Goal: Task Accomplishment & Management: Manage account settings

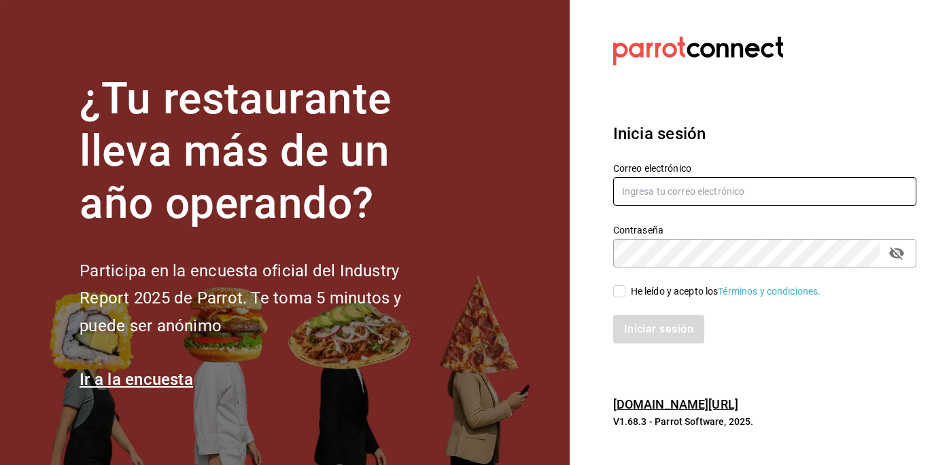
click at [718, 189] on input "text" at bounding box center [764, 191] width 303 height 29
type input "[EMAIL_ADDRESS][DOMAIN_NAME]"
click at [621, 291] on input "He leído y acepto los Términos y condiciones." at bounding box center [619, 291] width 12 height 12
checkbox input "true"
click at [631, 321] on button "Iniciar sesión" at bounding box center [659, 329] width 92 height 29
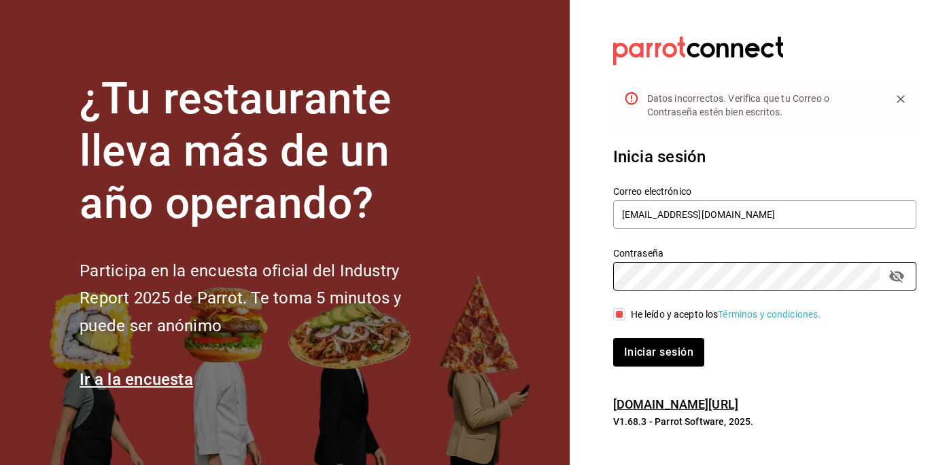
click at [613, 338] on button "Iniciar sesión" at bounding box center [658, 352] width 91 height 29
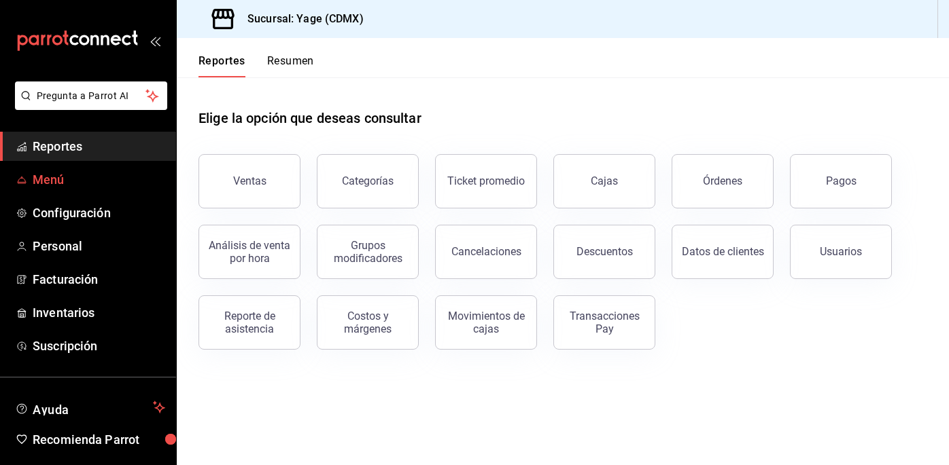
click at [37, 184] on span "Menú" at bounding box center [99, 180] width 133 height 18
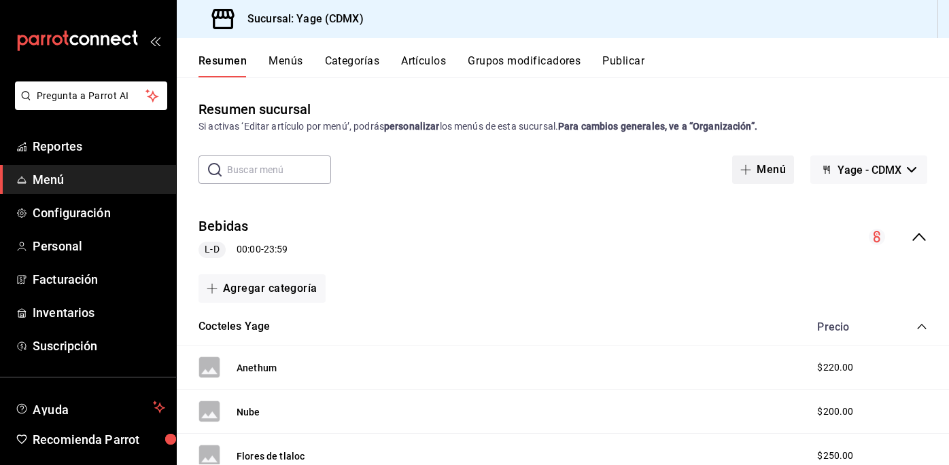
click at [764, 174] on button "Menú" at bounding box center [763, 170] width 62 height 29
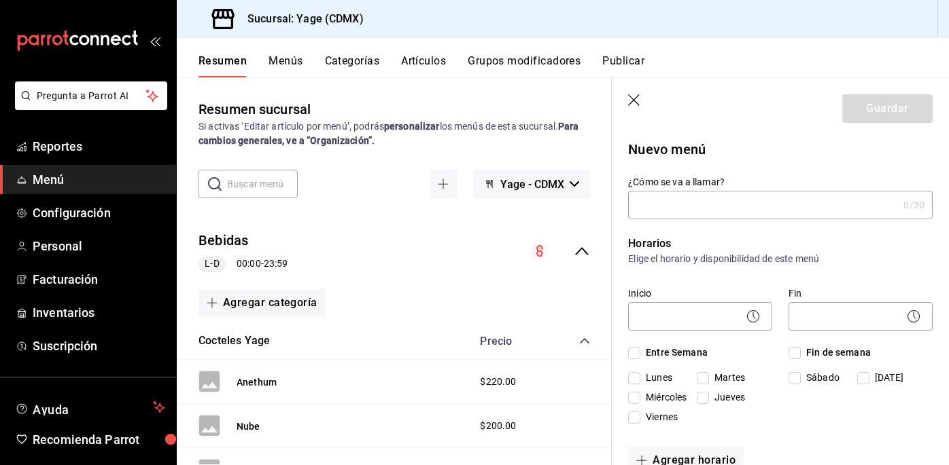
click at [636, 89] on header "Guardar" at bounding box center [780, 106] width 337 height 56
click at [629, 101] on icon "button" at bounding box center [635, 101] width 14 height 14
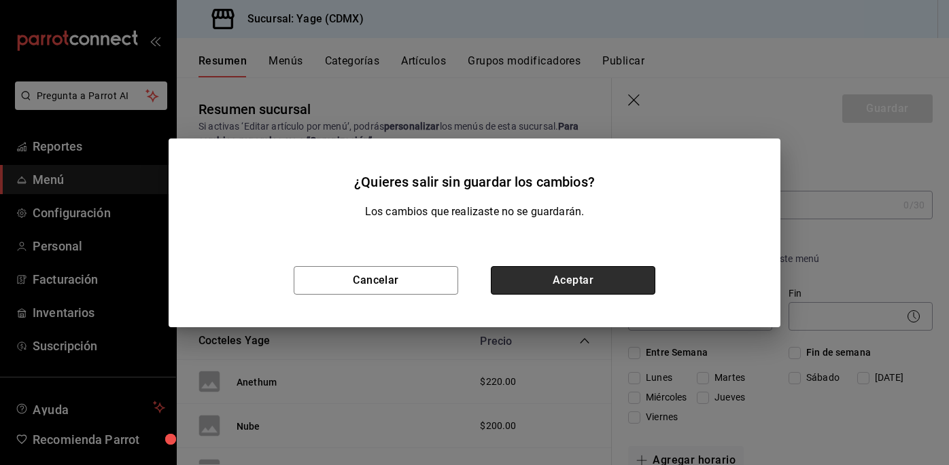
click at [564, 266] on button "Aceptar" at bounding box center [573, 280] width 164 height 29
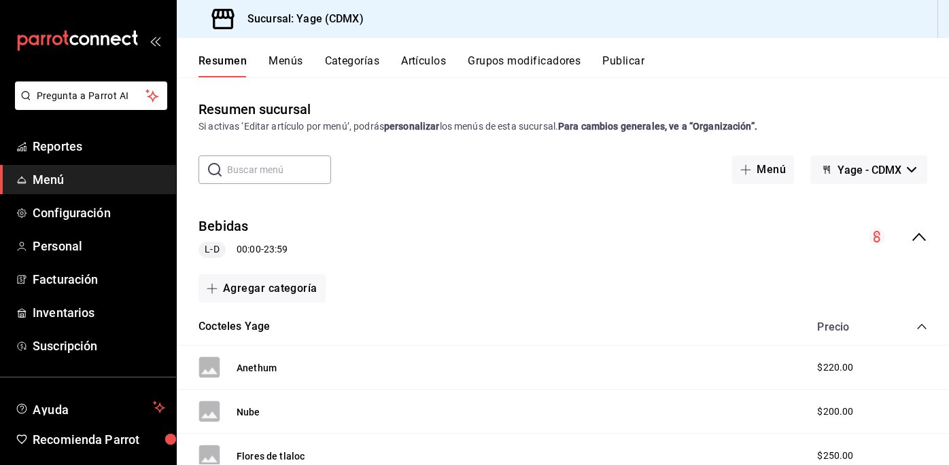
click at [421, 54] on div "Resumen Menús Categorías Artículos Grupos modificadores Publicar" at bounding box center [563, 57] width 772 height 39
click at [423, 64] on button "Artículos" at bounding box center [423, 65] width 45 height 23
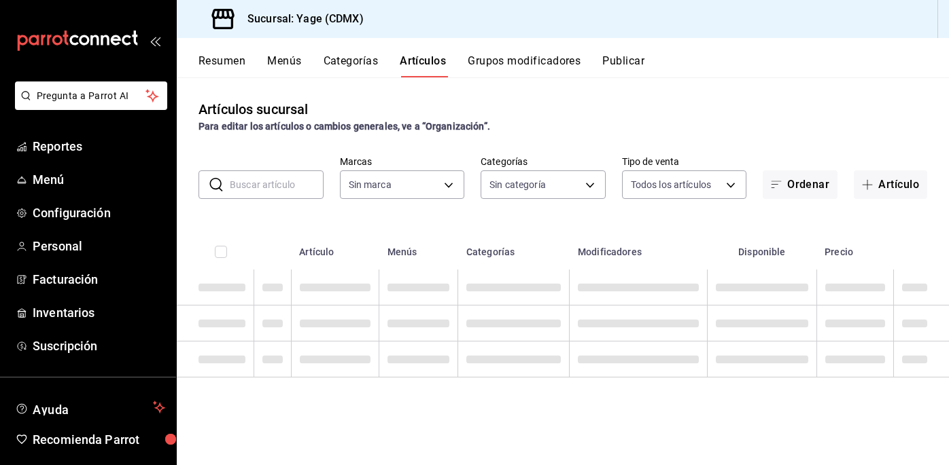
type input "06cb0a64-8285-4c72-99c3-503af89b09b3"
type input "17d59858-184d-4a7d-ae1b-e5b9eb919c5d,bf2a3964-9f92-42fc-affa-eb7e7fc6ae66,e9ba8…"
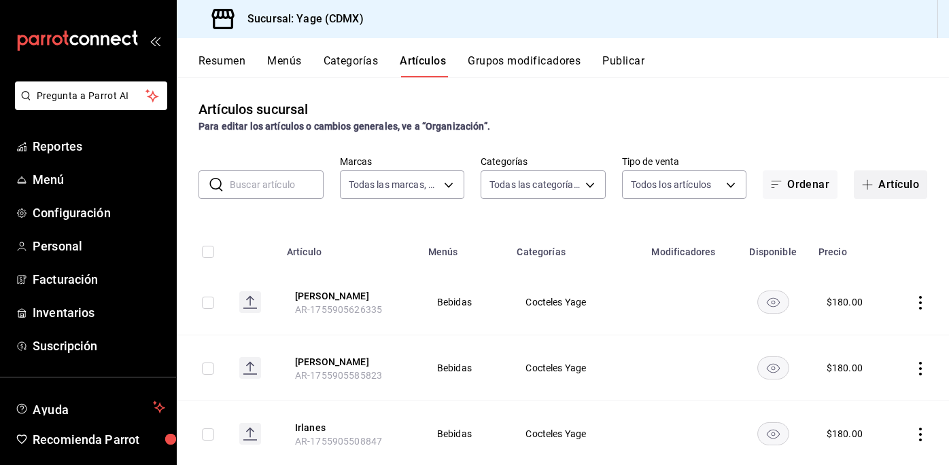
click at [894, 188] on button "Artículo" at bounding box center [889, 185] width 73 height 29
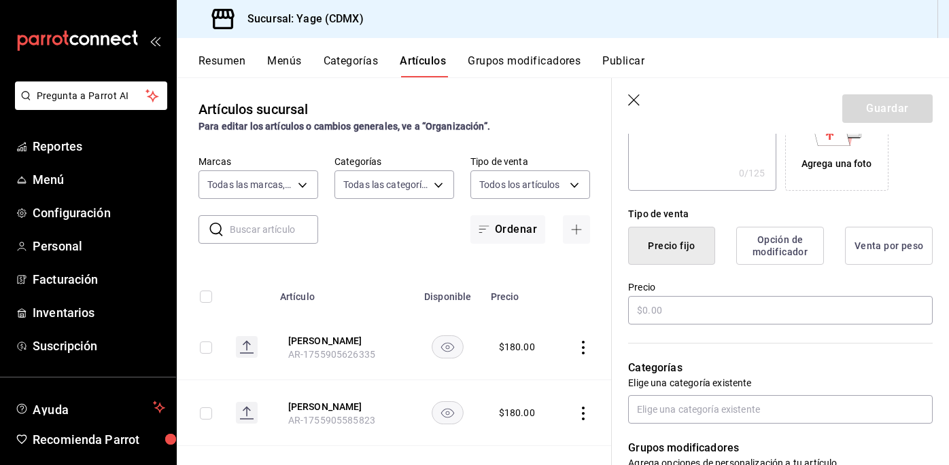
scroll to position [279, 0]
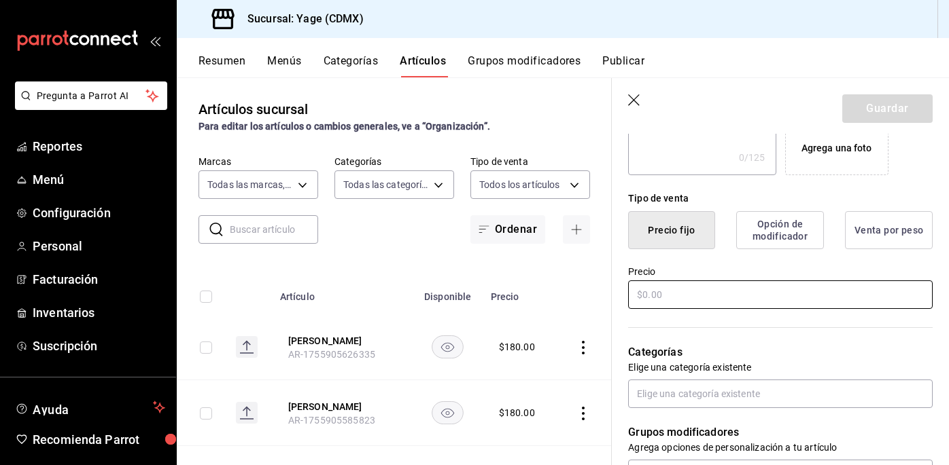
type input "Saturnal Gin No 5"
click at [744, 289] on input "text" at bounding box center [780, 295] width 304 height 29
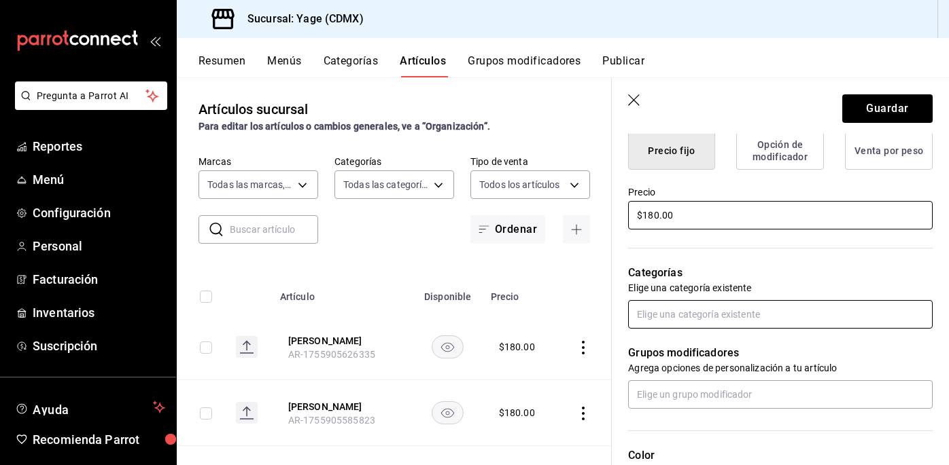
type input "$180.00"
click at [705, 316] on input "text" at bounding box center [780, 314] width 304 height 29
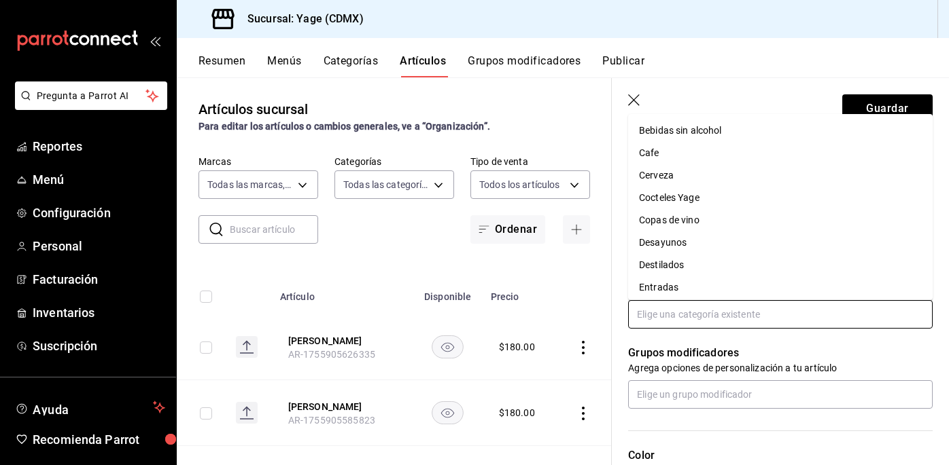
click at [667, 264] on li "Destilados" at bounding box center [780, 265] width 304 height 22
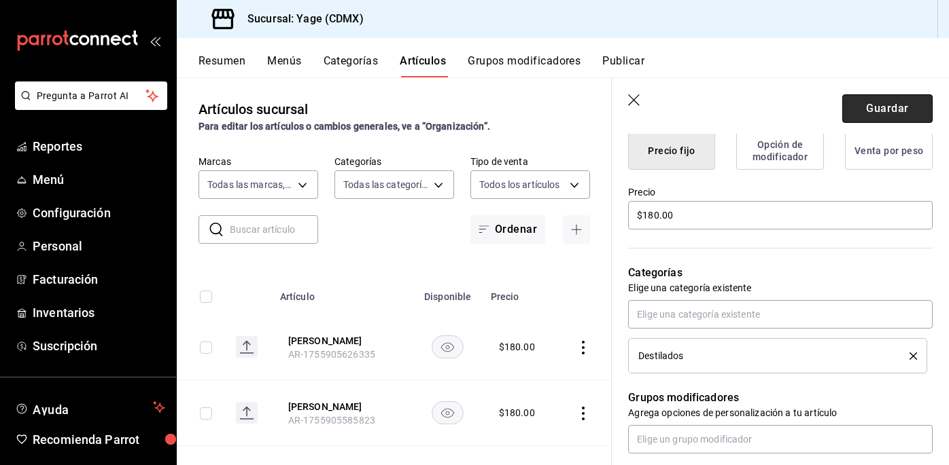
click at [894, 94] on button "Guardar" at bounding box center [887, 108] width 90 height 29
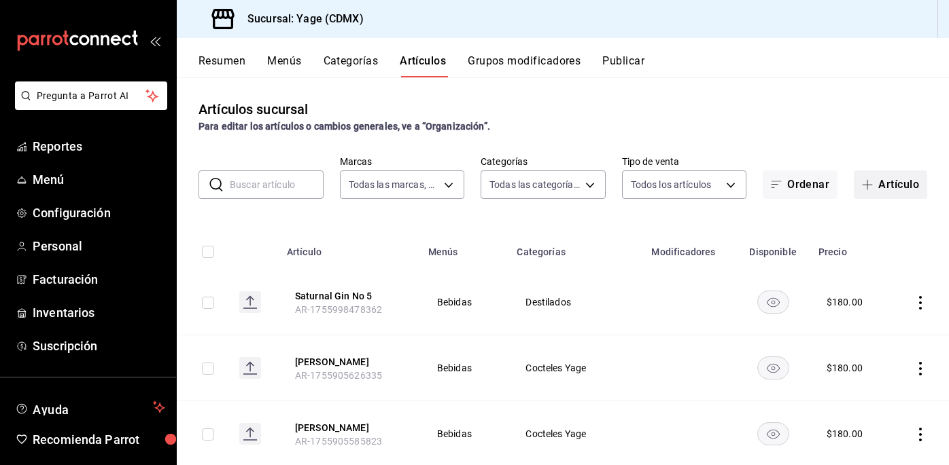
click at [887, 179] on button "Artículo" at bounding box center [889, 185] width 73 height 29
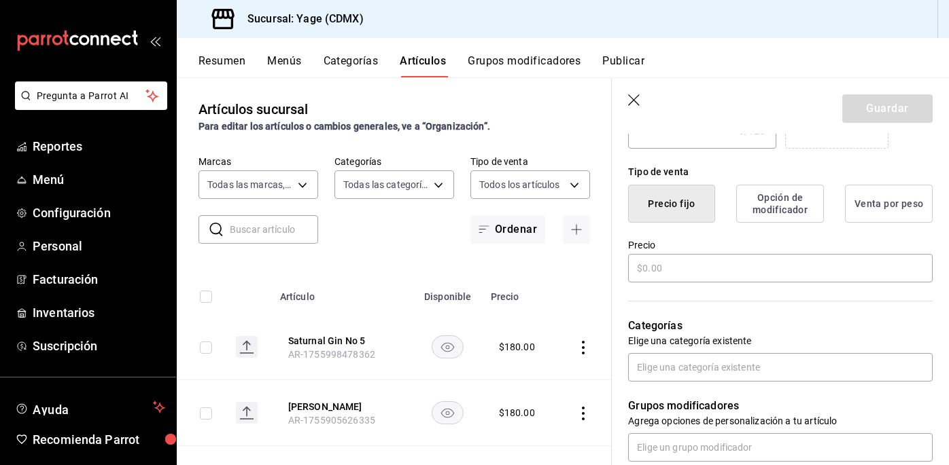
scroll to position [295, 0]
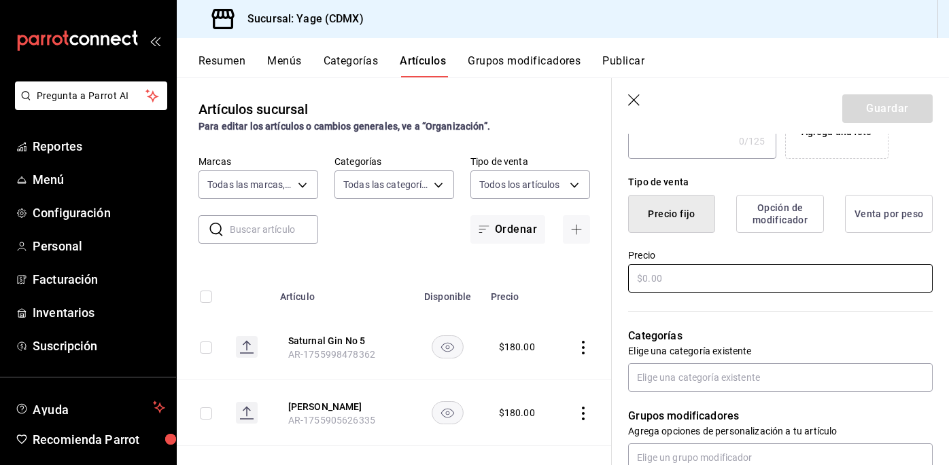
type input "Saturnal Gin No 4"
click at [741, 275] on input "text" at bounding box center [780, 278] width 304 height 29
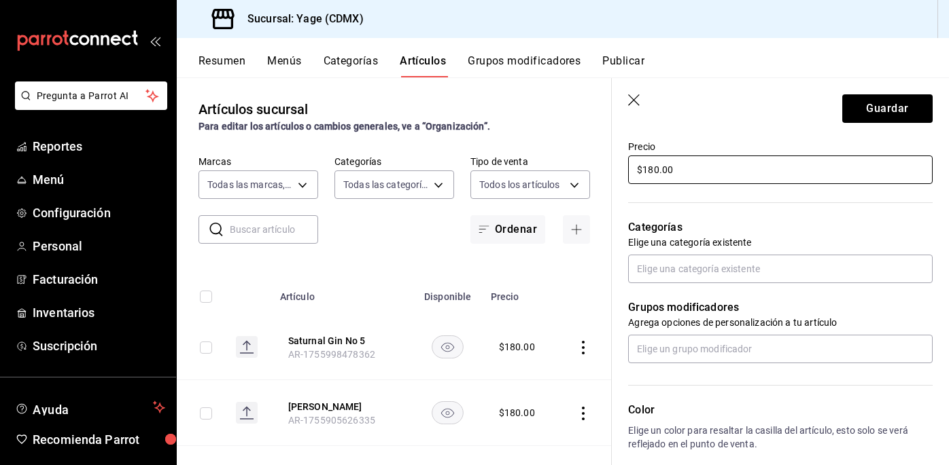
scroll to position [406, 0]
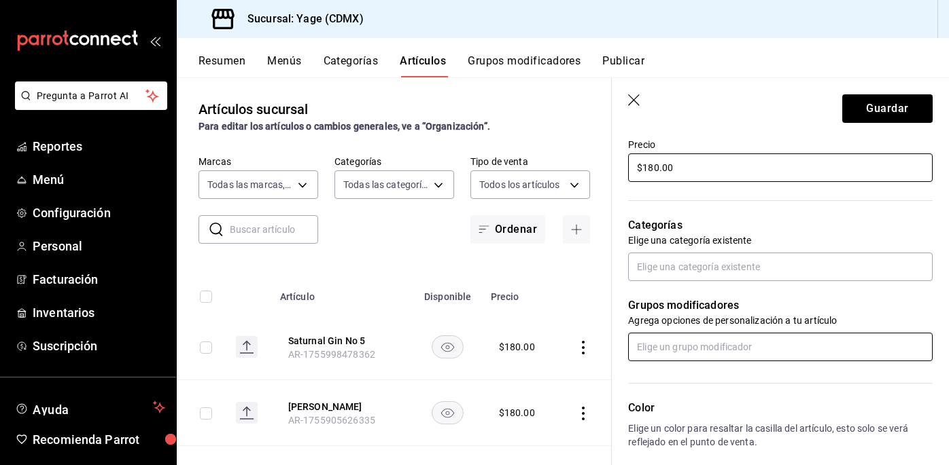
type input "$180.00"
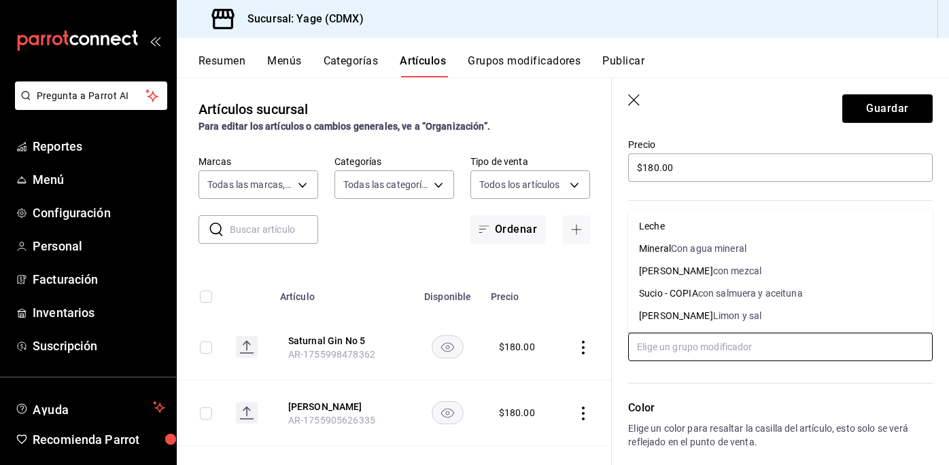
click at [715, 349] on input "text" at bounding box center [780, 347] width 304 height 29
click at [694, 418] on div "Color Elige un color para resaltar la casilla del artículo, esto solo se verá r…" at bounding box center [780, 455] width 304 height 110
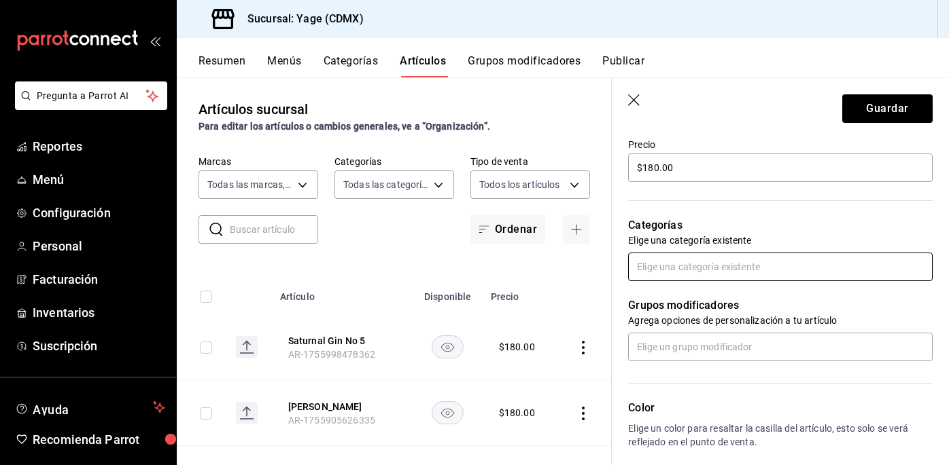
click at [681, 264] on input "text" at bounding box center [780, 267] width 304 height 29
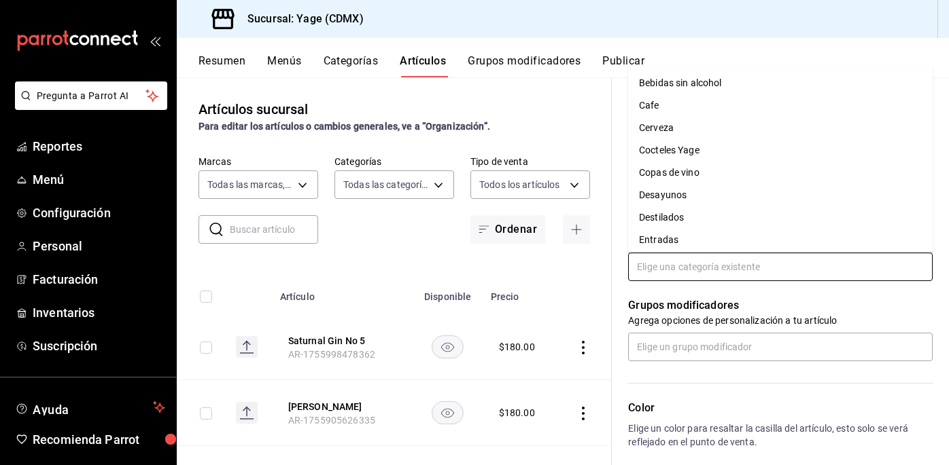
click at [677, 218] on li "Destilados" at bounding box center [780, 218] width 304 height 22
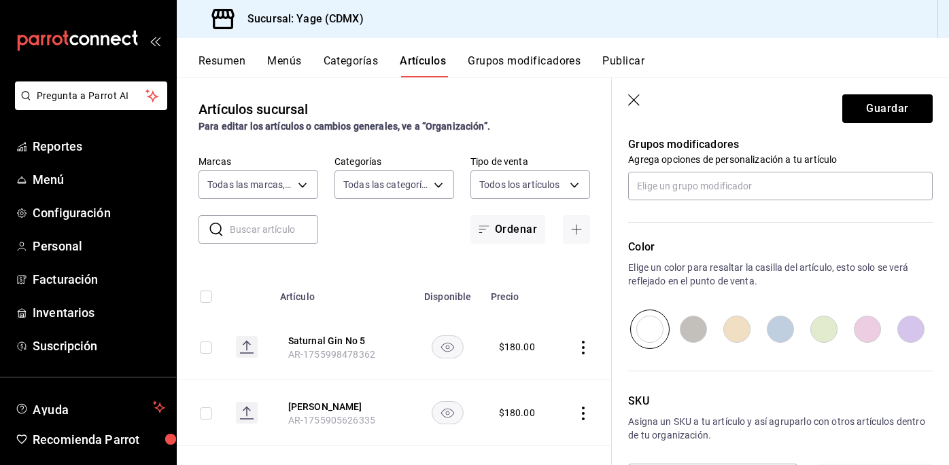
scroll to position [666, 0]
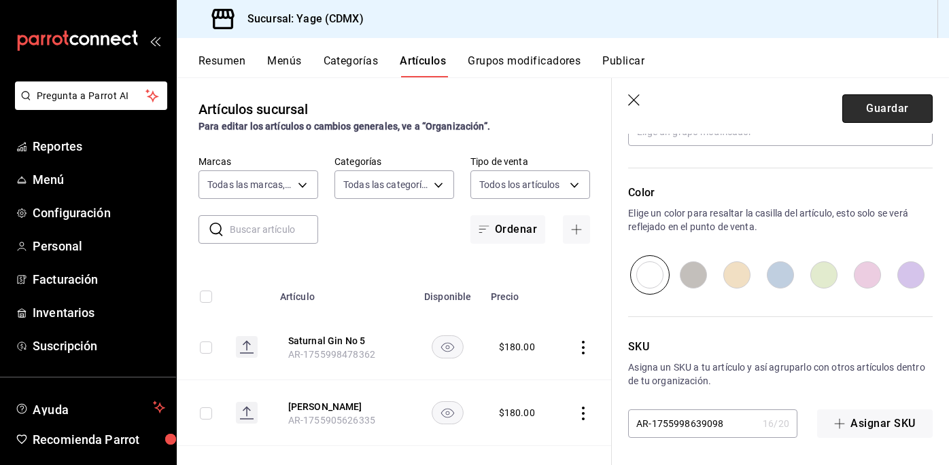
click at [875, 105] on button "Guardar" at bounding box center [887, 108] width 90 height 29
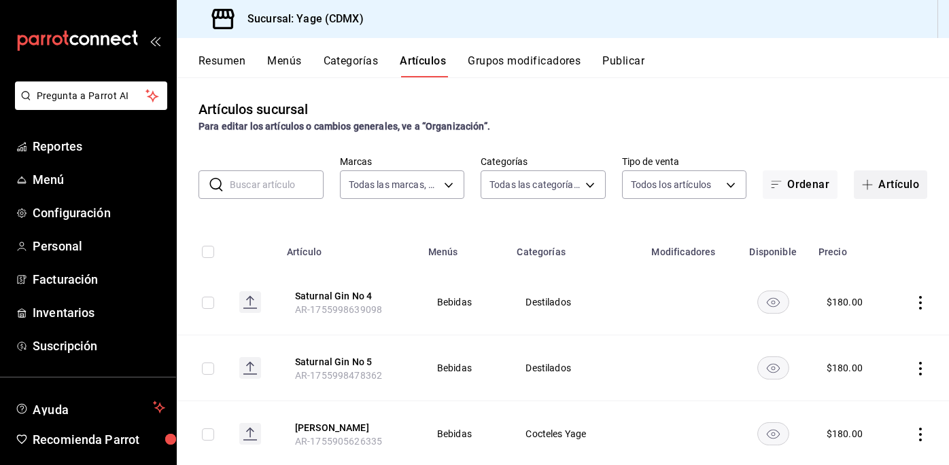
click at [888, 179] on button "Artículo" at bounding box center [889, 185] width 73 height 29
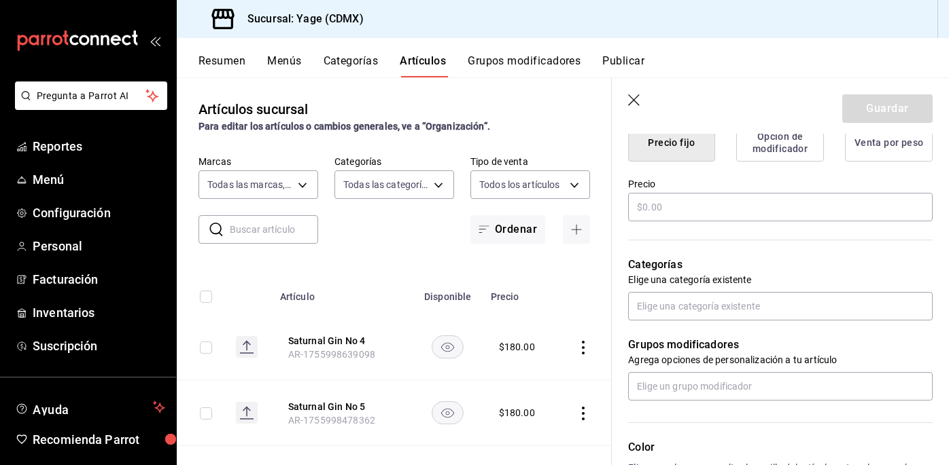
scroll to position [373, 0]
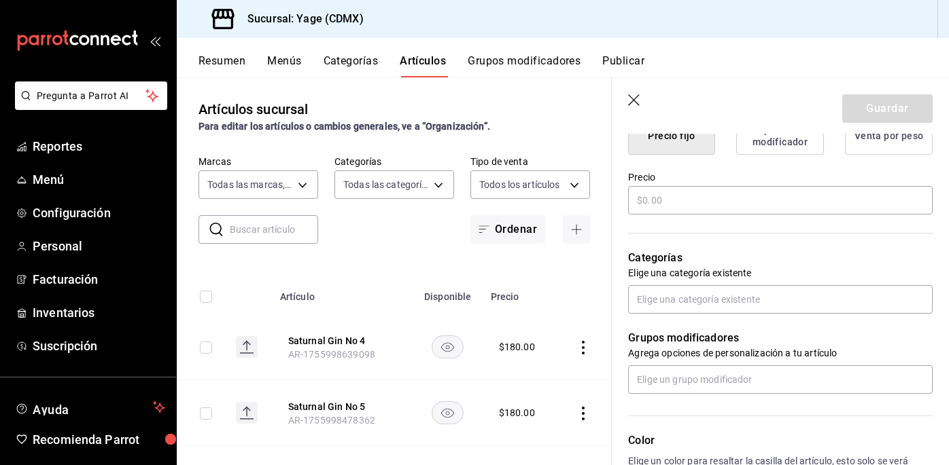
type input "Saturnal Vodka"
click at [707, 181] on div "Precio" at bounding box center [780, 194] width 304 height 46
click at [705, 205] on input "text" at bounding box center [780, 200] width 304 height 29
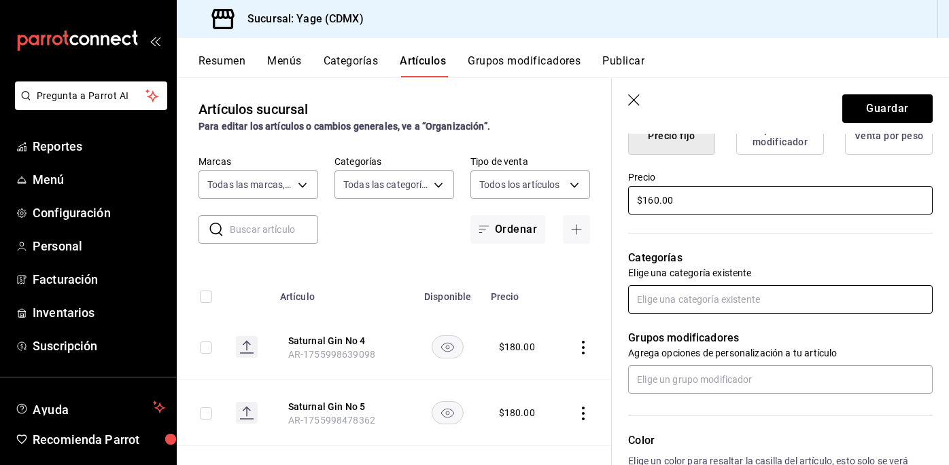
type input "$160.00"
click at [706, 304] on input "text" at bounding box center [780, 299] width 304 height 29
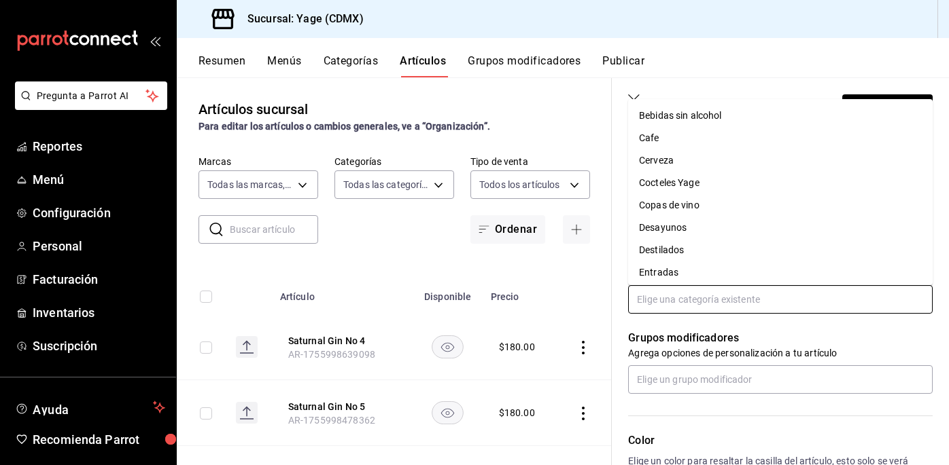
click at [673, 244] on li "Destilados" at bounding box center [780, 250] width 304 height 22
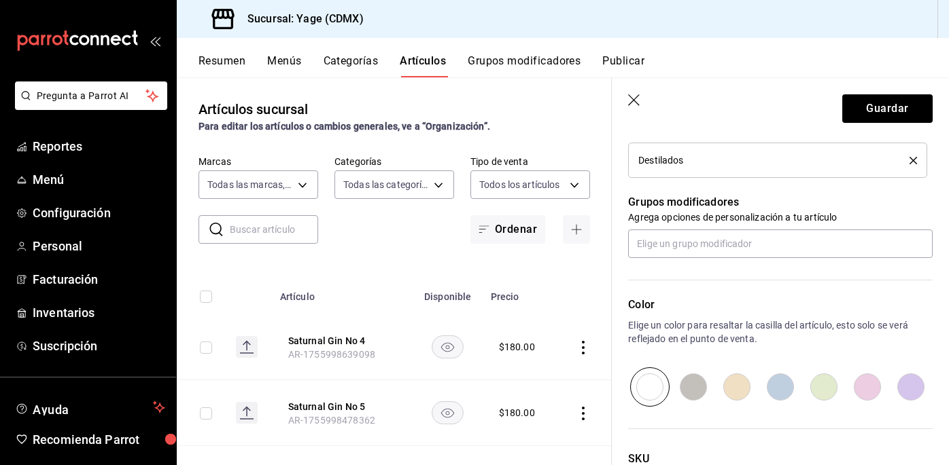
scroll to position [557, 0]
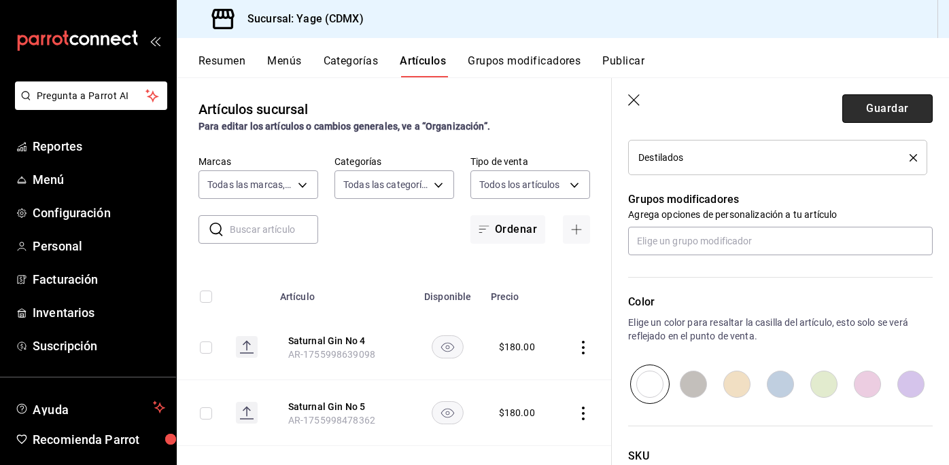
click at [887, 111] on button "Guardar" at bounding box center [887, 108] width 90 height 29
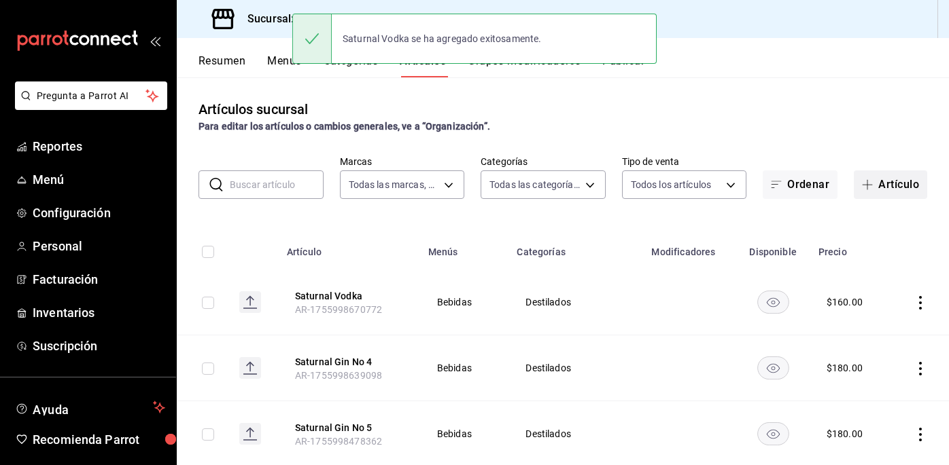
click at [885, 179] on button "Artículo" at bounding box center [889, 185] width 73 height 29
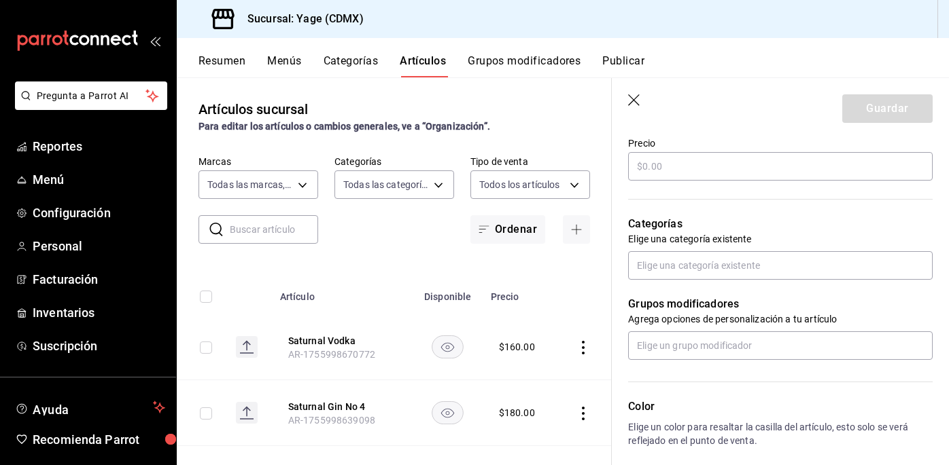
scroll to position [422, 0]
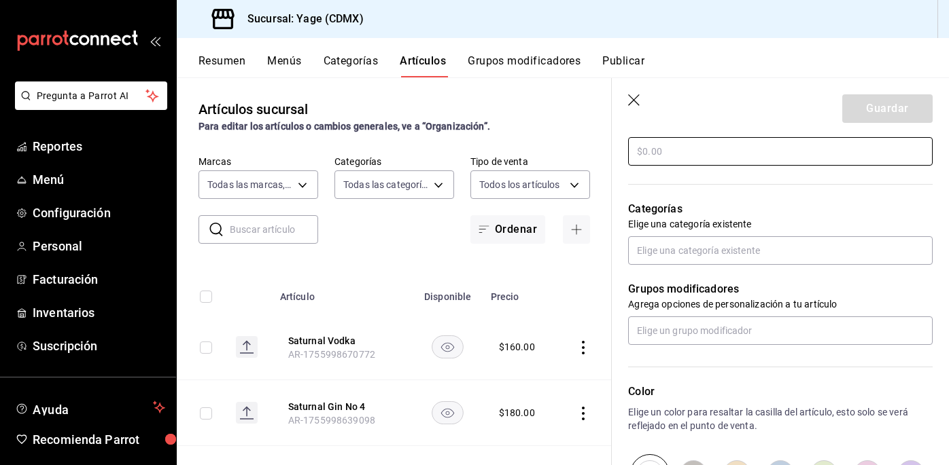
type input "[PERSON_NAME] MK 8 años"
click at [703, 162] on input "text" at bounding box center [780, 151] width 304 height 29
type input "$200.00"
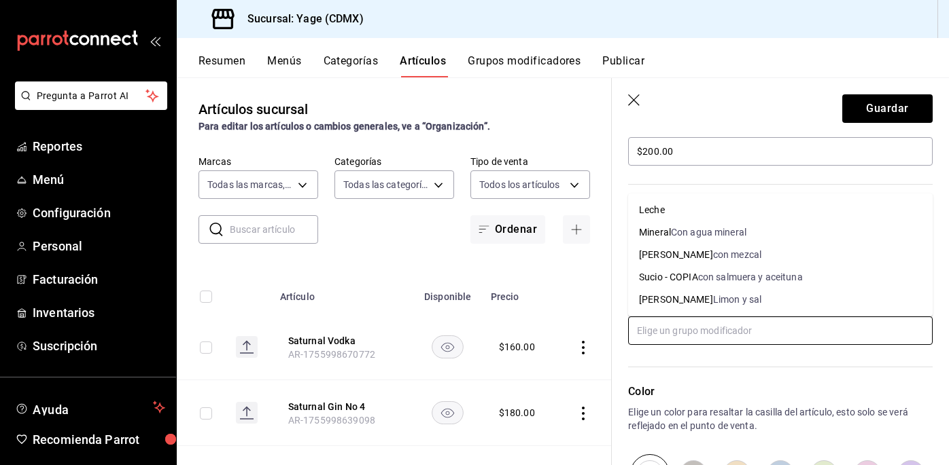
click at [707, 330] on input "text" at bounding box center [780, 331] width 304 height 29
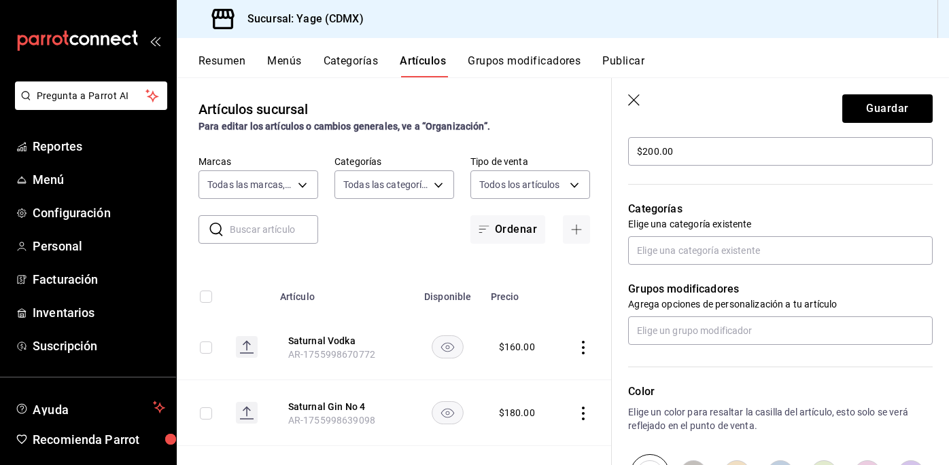
click at [686, 376] on div "Color Elige un color para resaltar la casilla del artículo, esto solo se verá r…" at bounding box center [772, 419] width 321 height 149
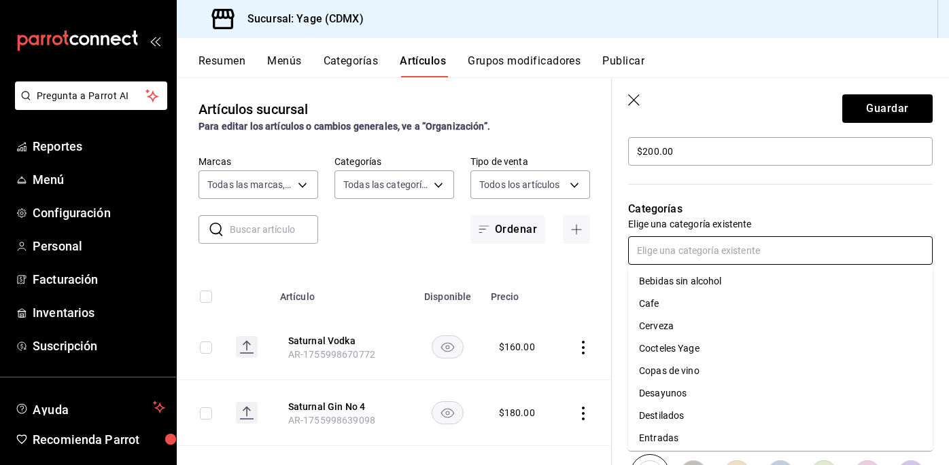
click at [690, 252] on input "text" at bounding box center [780, 250] width 304 height 29
click at [659, 416] on li "Destilados" at bounding box center [780, 416] width 304 height 22
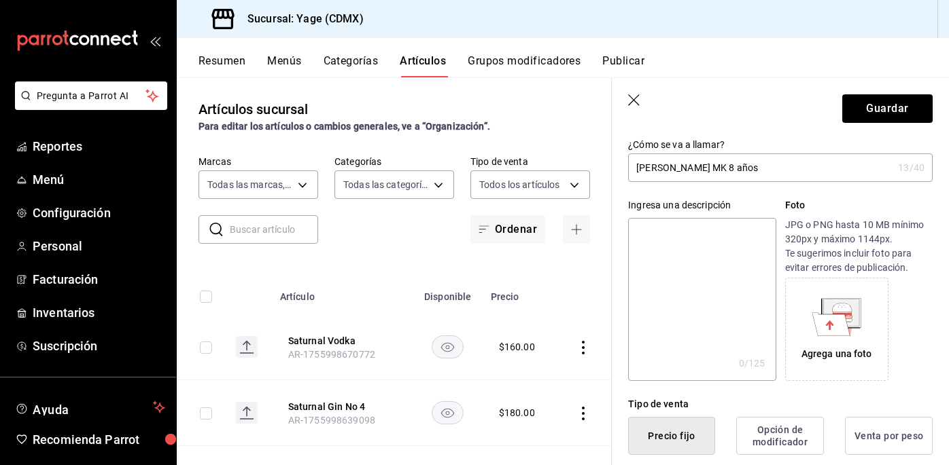
scroll to position [0, 0]
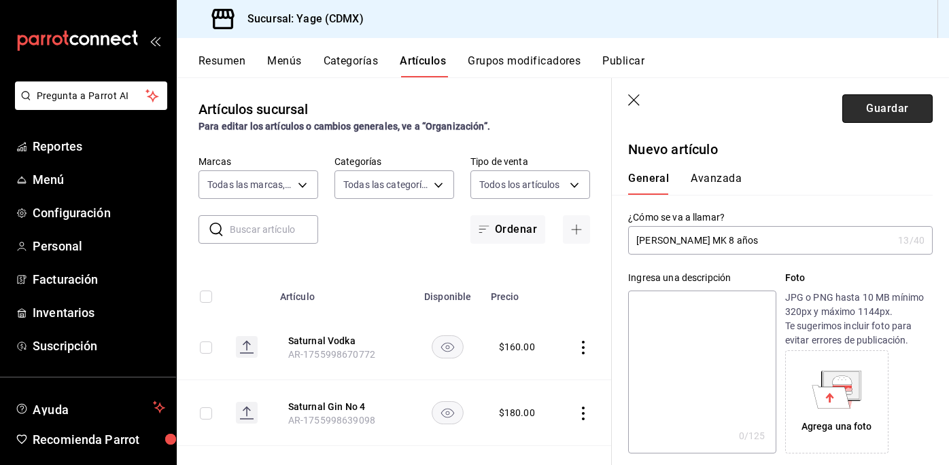
click at [877, 105] on button "Guardar" at bounding box center [887, 108] width 90 height 29
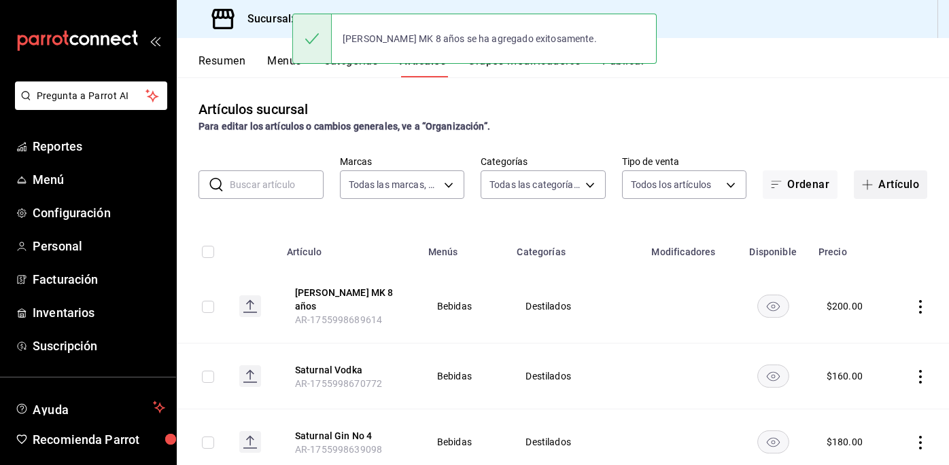
click at [875, 188] on span "button" at bounding box center [870, 184] width 16 height 11
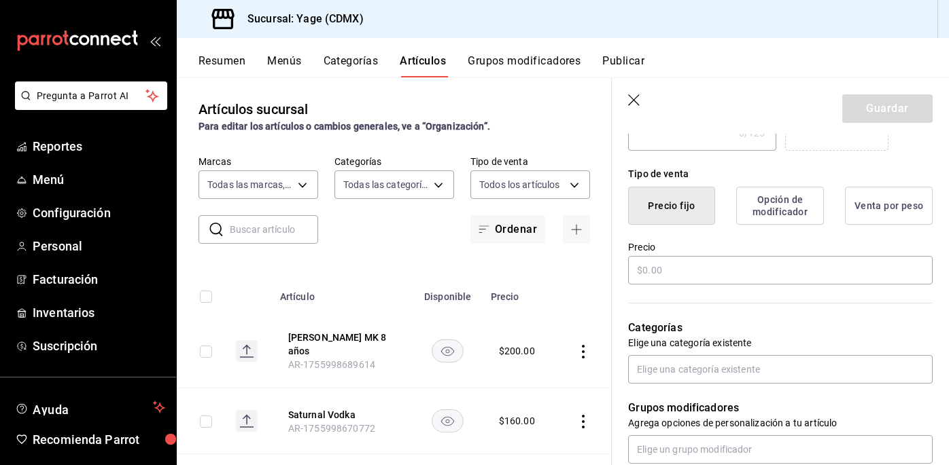
scroll to position [305, 0]
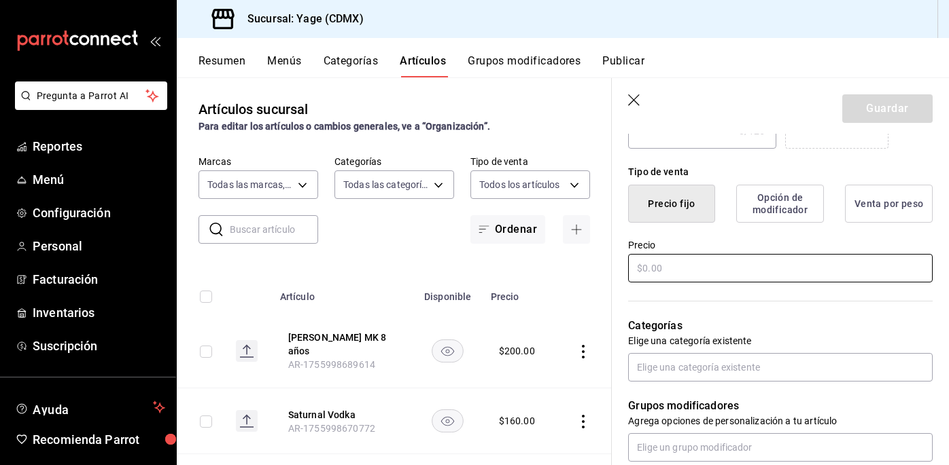
type input "[PERSON_NAME] MK 8 años Botella"
click at [743, 267] on input "text" at bounding box center [780, 268] width 304 height 29
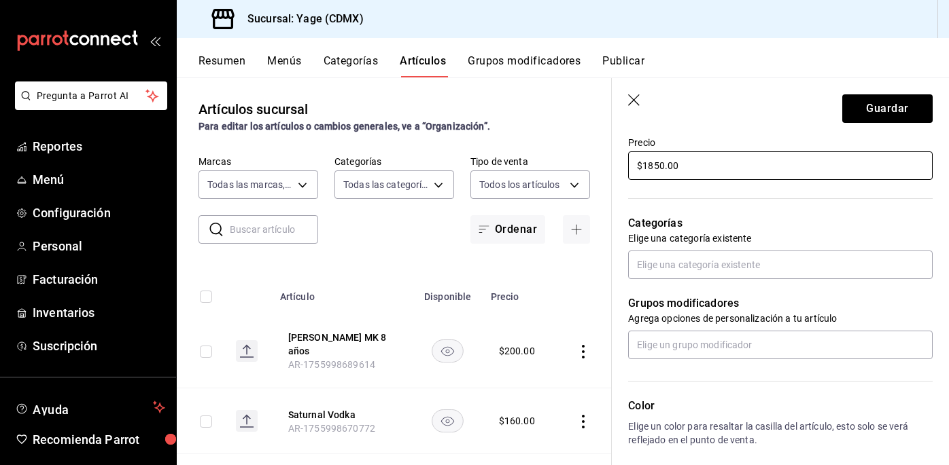
scroll to position [414, 0]
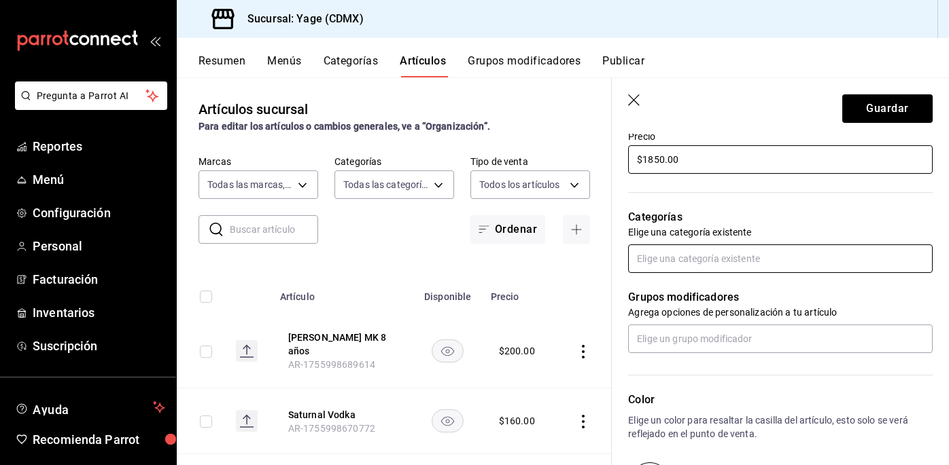
type input "$1850.00"
click at [745, 247] on input "text" at bounding box center [780, 259] width 304 height 29
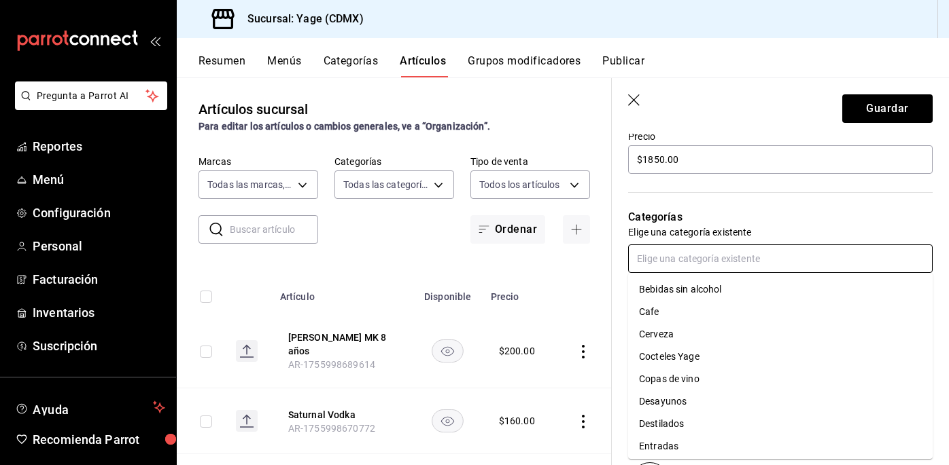
click at [666, 418] on li "Destilados" at bounding box center [780, 424] width 304 height 22
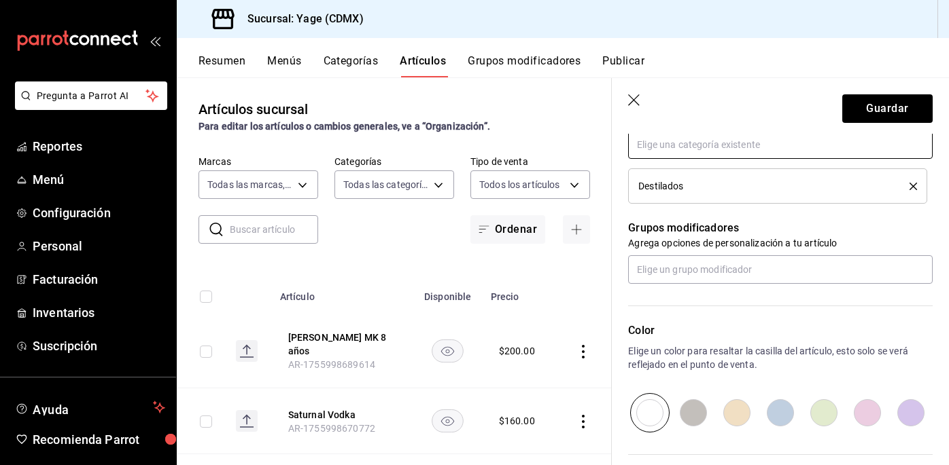
scroll to position [666, 0]
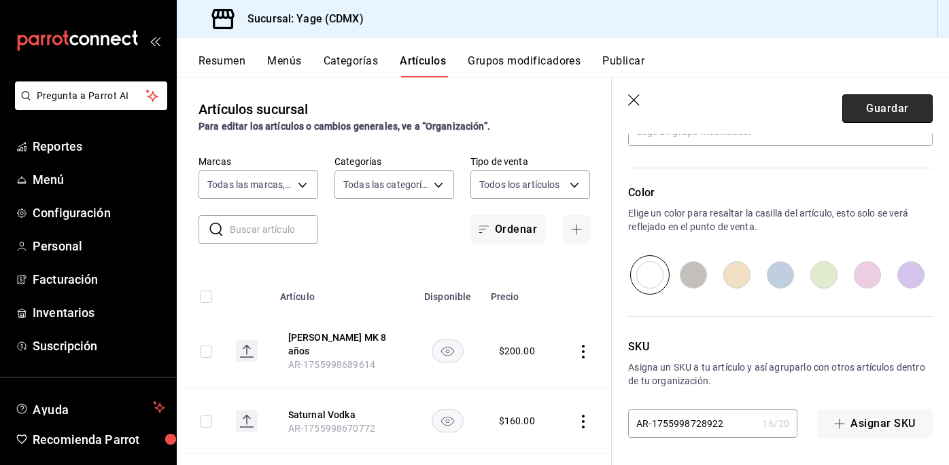
click at [889, 111] on button "Guardar" at bounding box center [887, 108] width 90 height 29
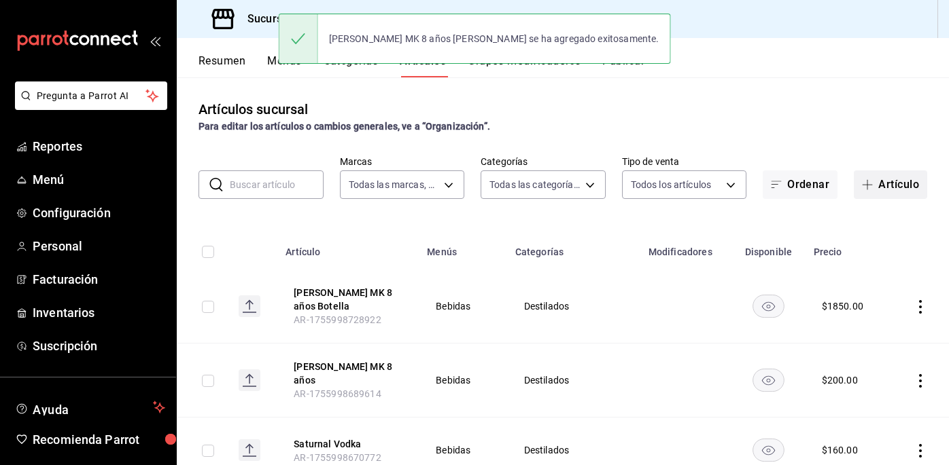
click at [877, 185] on button "Artículo" at bounding box center [889, 185] width 73 height 29
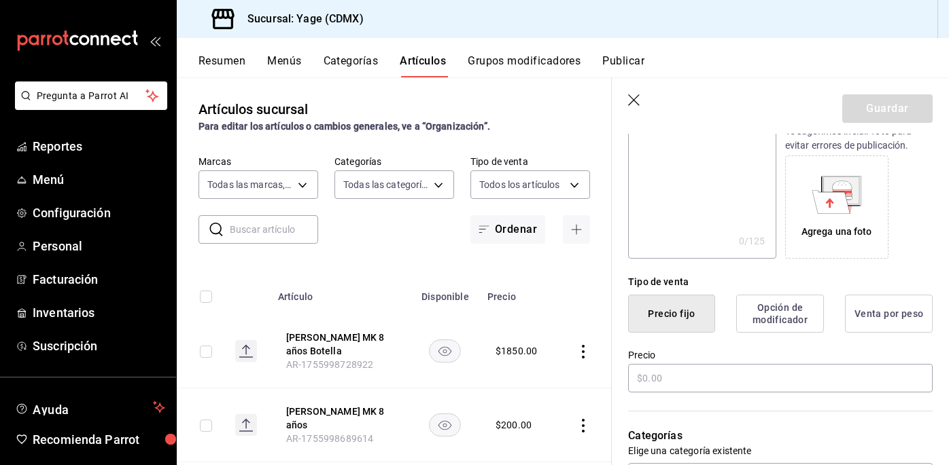
scroll to position [196, 0]
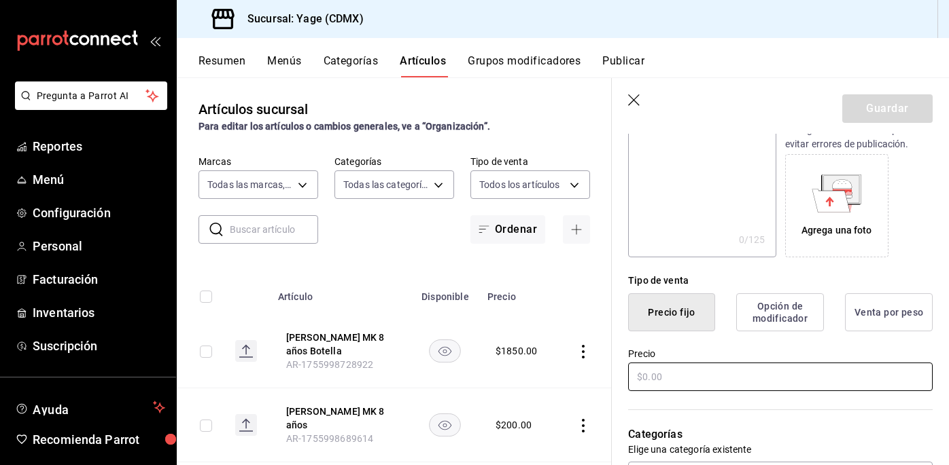
type input "[PERSON_NAME]"
click at [719, 369] on input "text" at bounding box center [780, 377] width 304 height 29
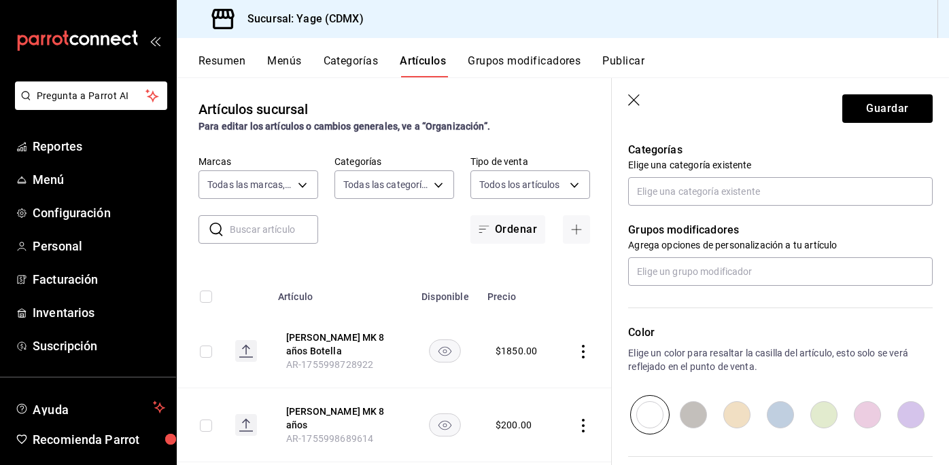
scroll to position [489, 0]
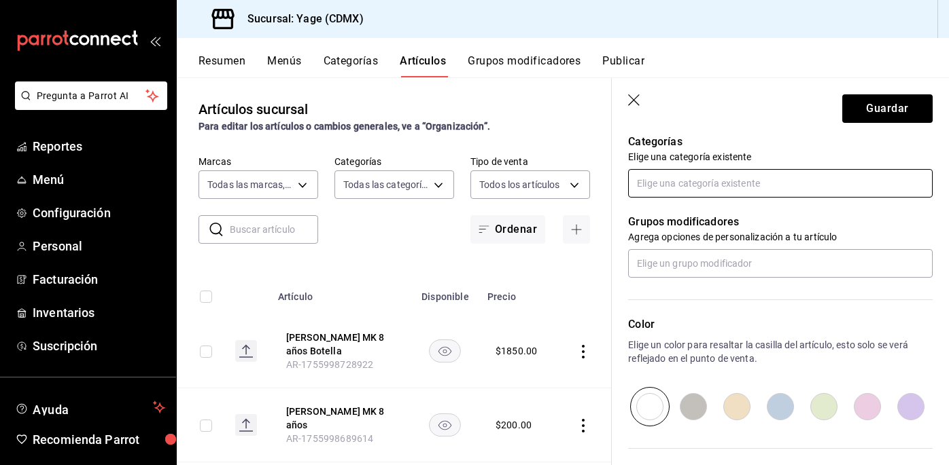
type input "$200.00"
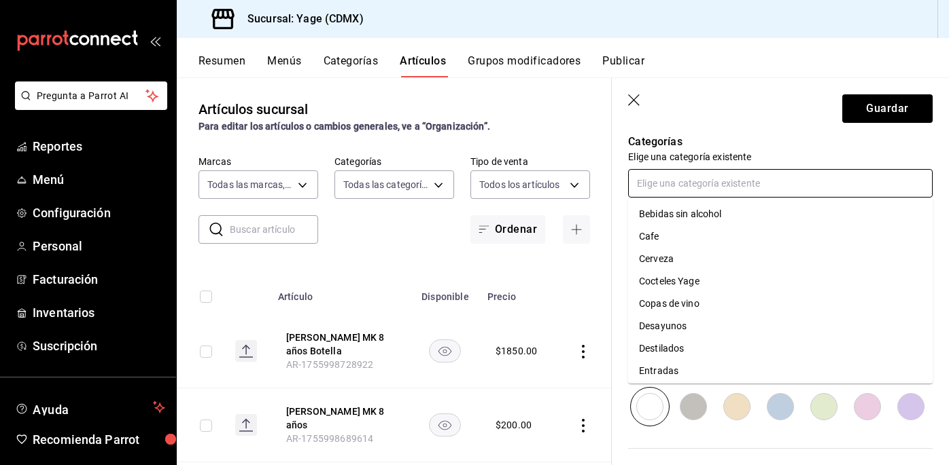
click at [672, 188] on input "text" at bounding box center [780, 183] width 304 height 29
click at [653, 351] on li "Destilados" at bounding box center [780, 349] width 304 height 22
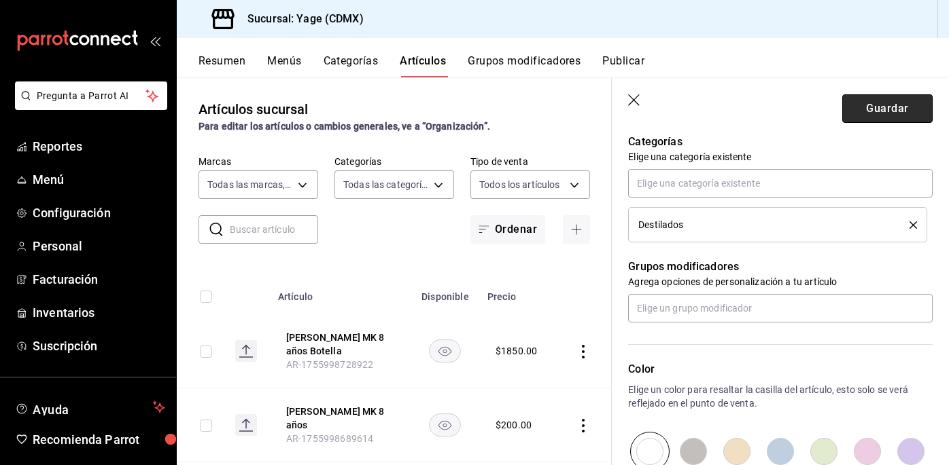
click at [881, 103] on button "Guardar" at bounding box center [887, 108] width 90 height 29
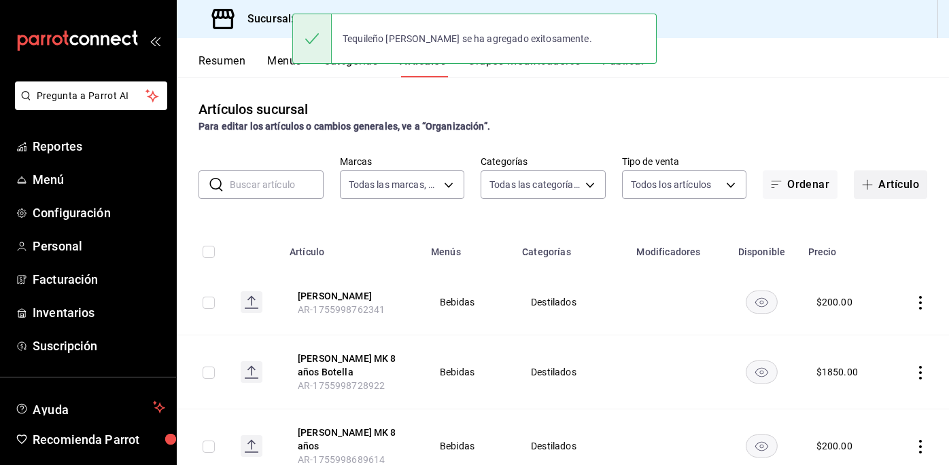
click at [893, 189] on button "Artículo" at bounding box center [889, 185] width 73 height 29
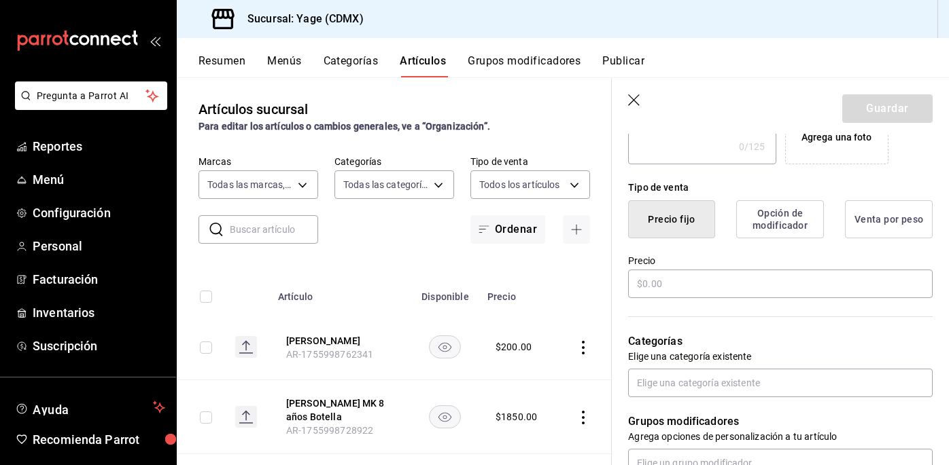
scroll to position [339, 0]
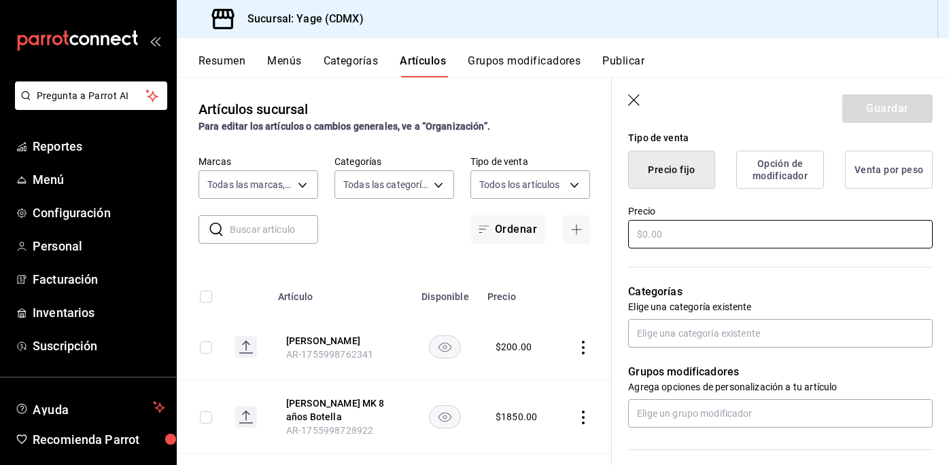
type input "Tequileño Blanco Botella"
click at [674, 242] on input "text" at bounding box center [780, 234] width 304 height 29
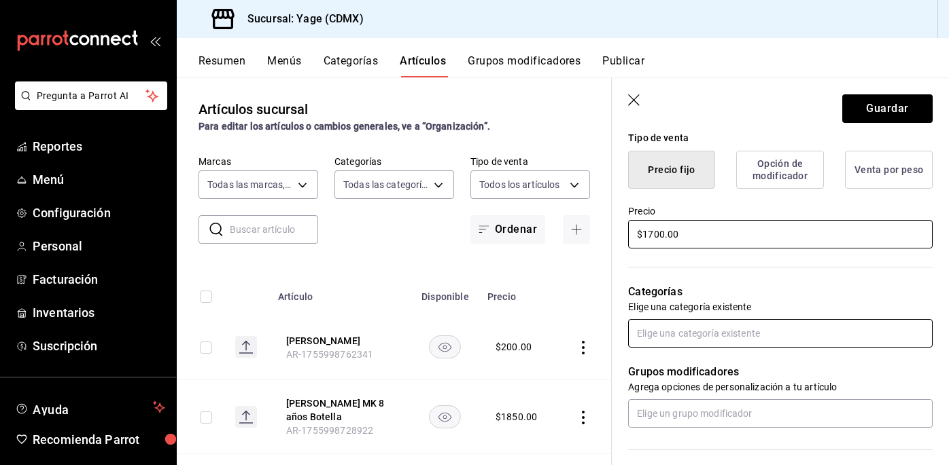
type input "$1700.00"
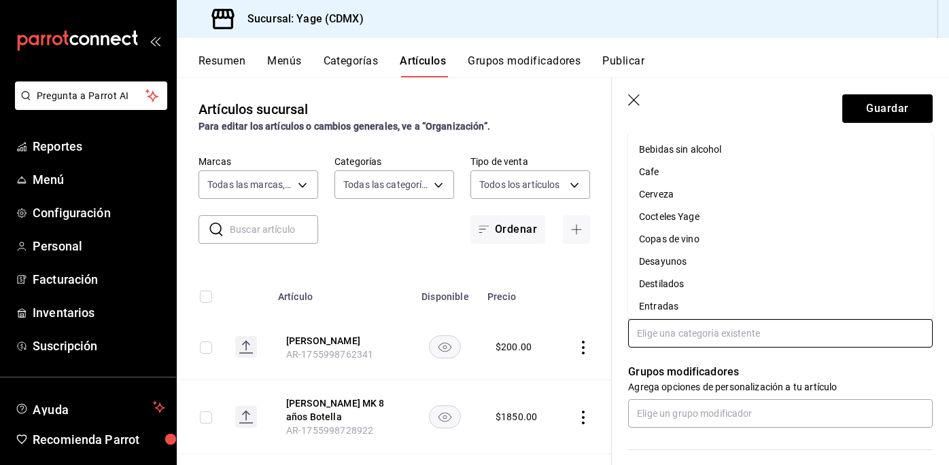
click at [691, 326] on input "text" at bounding box center [780, 333] width 304 height 29
click at [680, 285] on li "Destilados" at bounding box center [780, 284] width 304 height 22
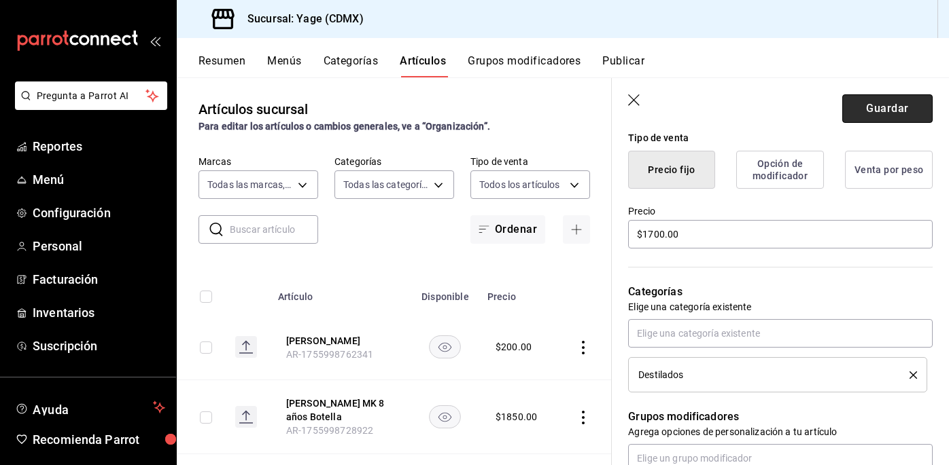
click at [917, 103] on button "Guardar" at bounding box center [887, 108] width 90 height 29
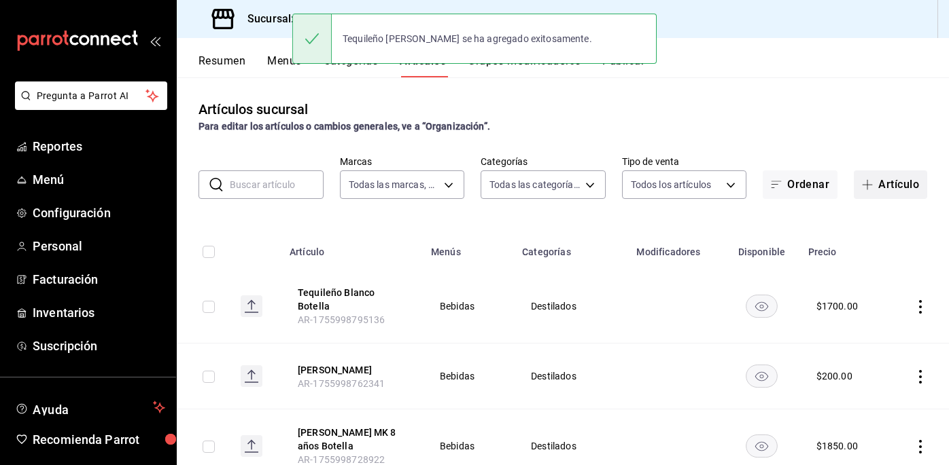
click at [872, 181] on span "button" at bounding box center [870, 184] width 16 height 11
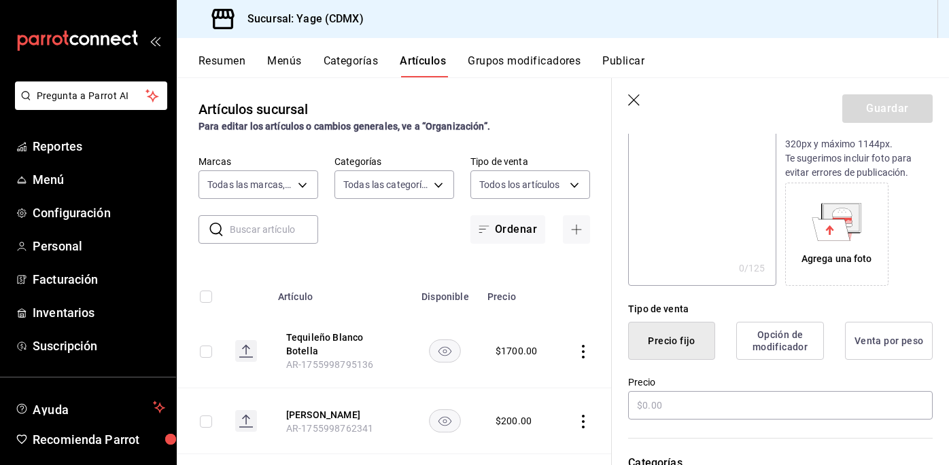
scroll to position [174, 0]
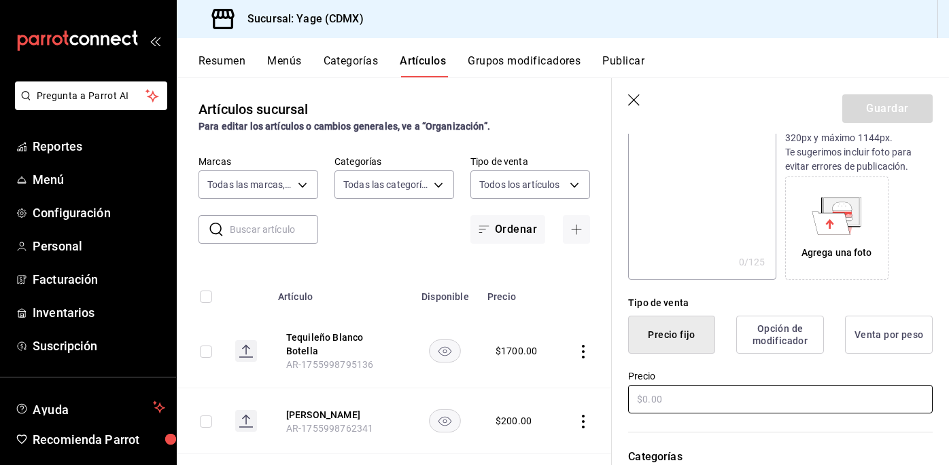
type input "Tequileño Platinum"
click at [645, 400] on input "text" at bounding box center [780, 399] width 304 height 29
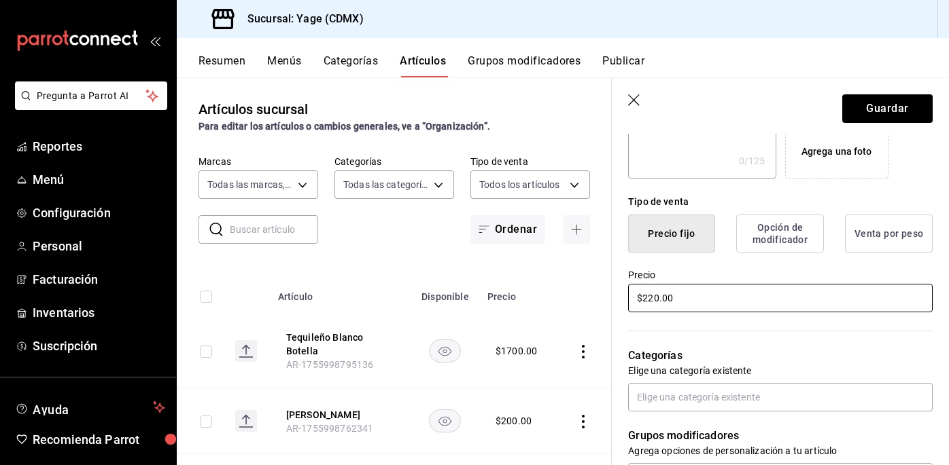
scroll to position [285, 0]
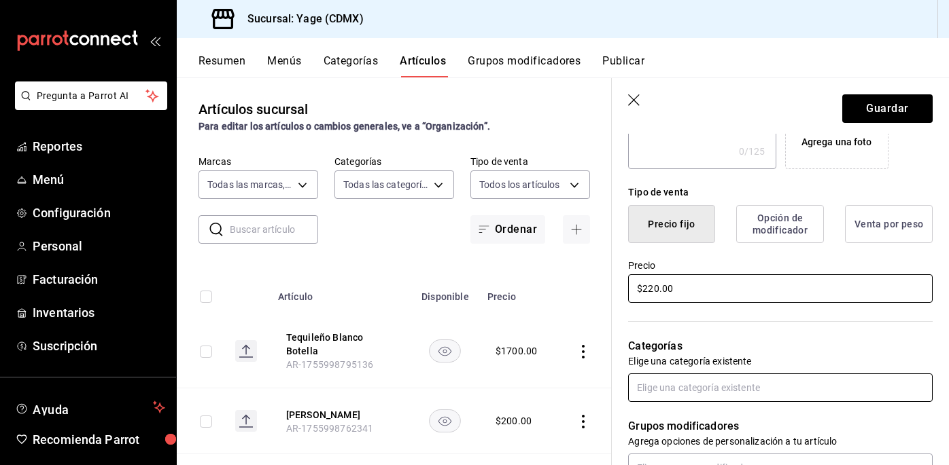
type input "$220.00"
click at [709, 388] on input "text" at bounding box center [780, 388] width 304 height 29
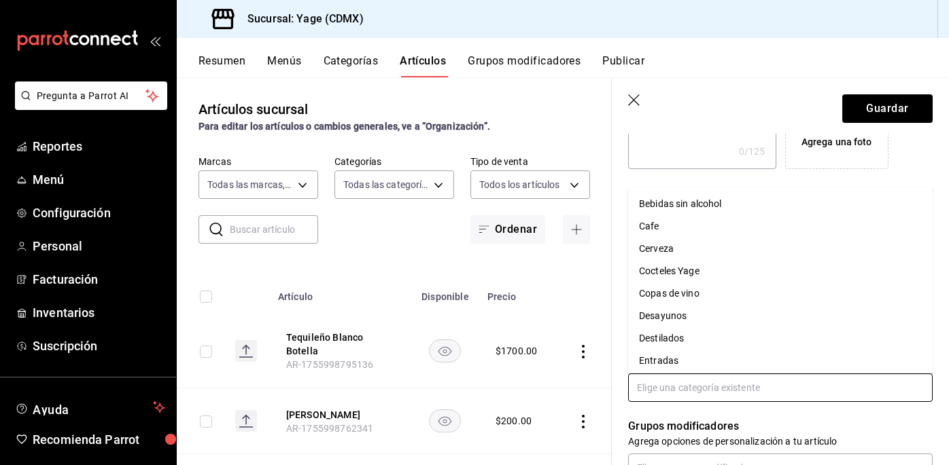
click at [678, 339] on li "Destilados" at bounding box center [780, 339] width 304 height 22
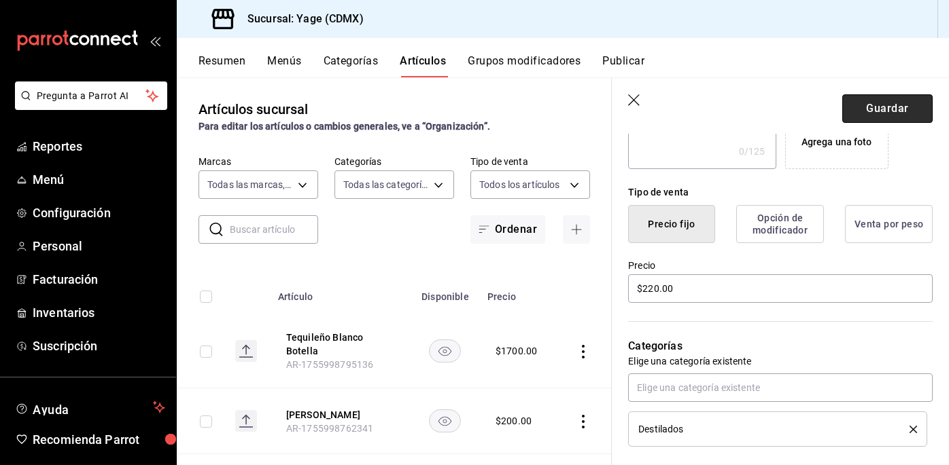
click at [889, 113] on button "Guardar" at bounding box center [887, 108] width 90 height 29
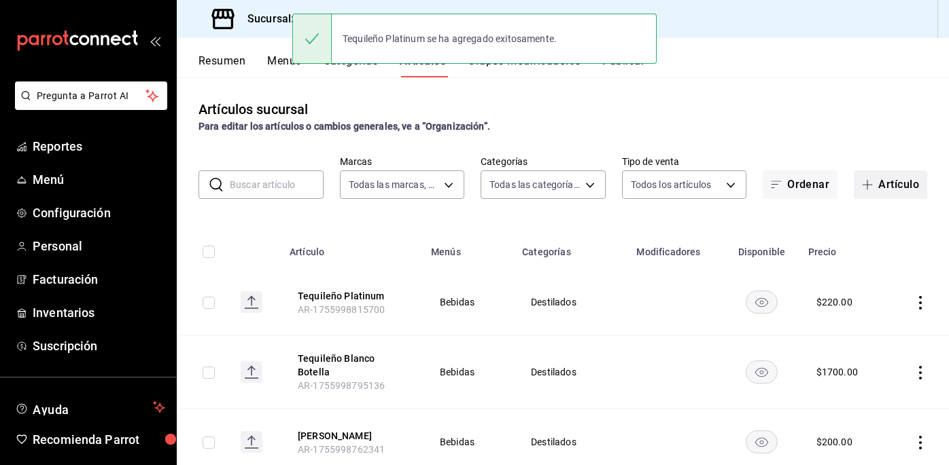
click at [880, 184] on button "Artículo" at bounding box center [889, 185] width 73 height 29
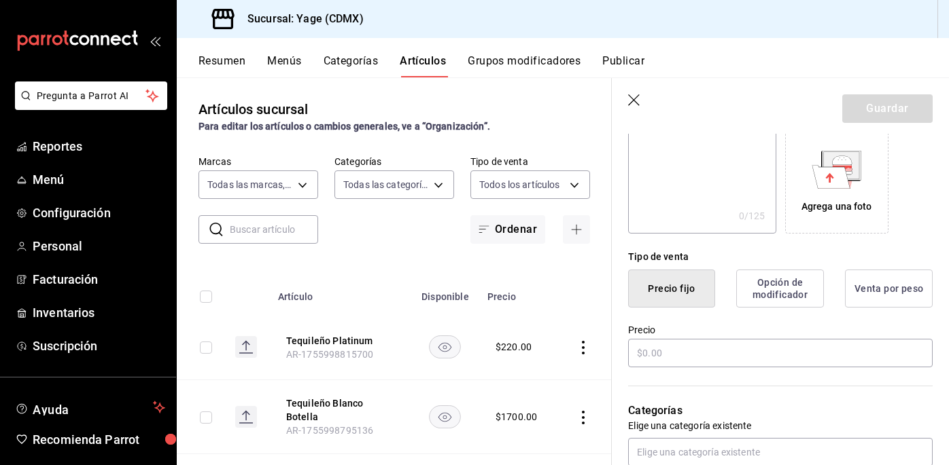
scroll to position [234, 0]
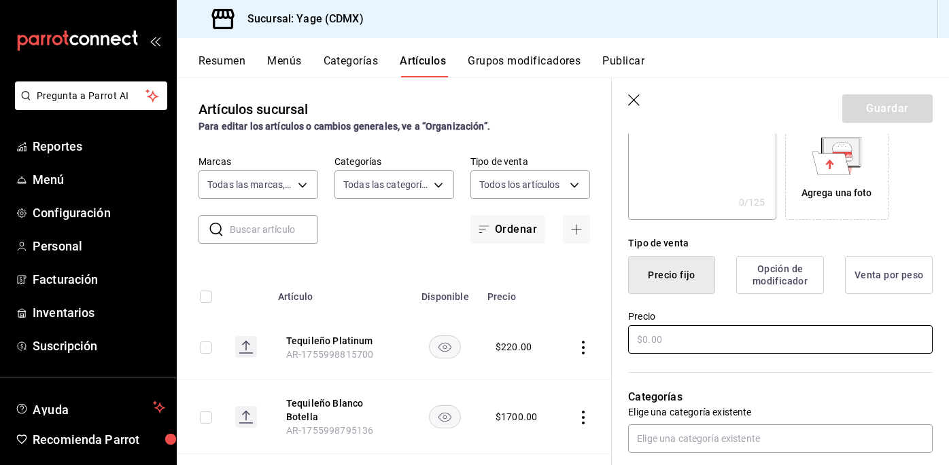
type input "Tequileño Platinum"
click at [711, 335] on input "text" at bounding box center [780, 339] width 304 height 29
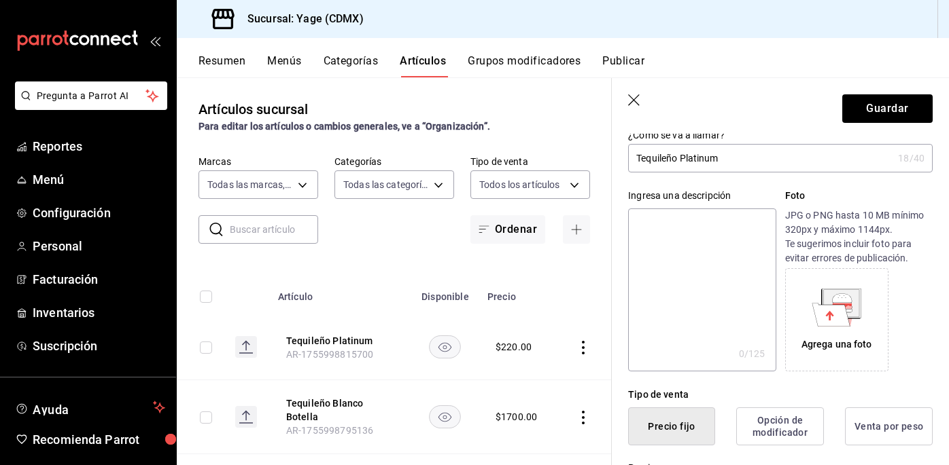
scroll to position [2, 0]
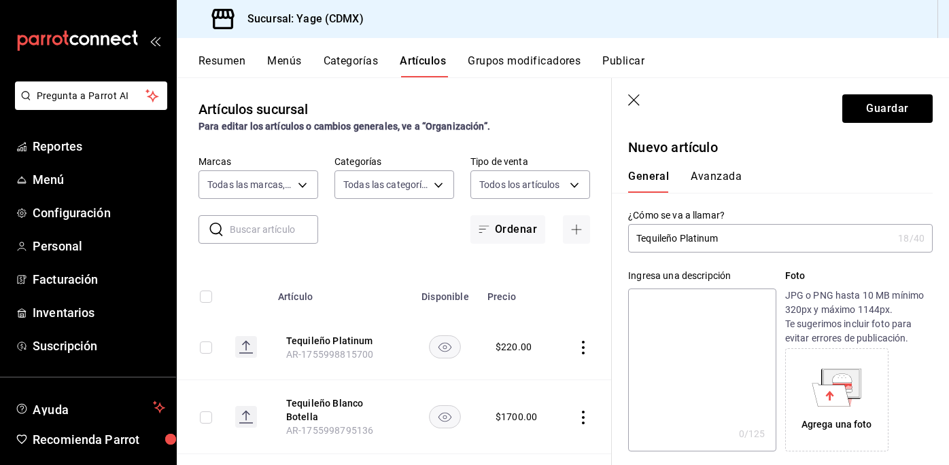
type input "$1900.00"
click at [794, 232] on input "Tequileño Platinum" at bounding box center [760, 238] width 264 height 27
click at [796, 239] on input "Tequileño Platinum" at bounding box center [760, 238] width 264 height 27
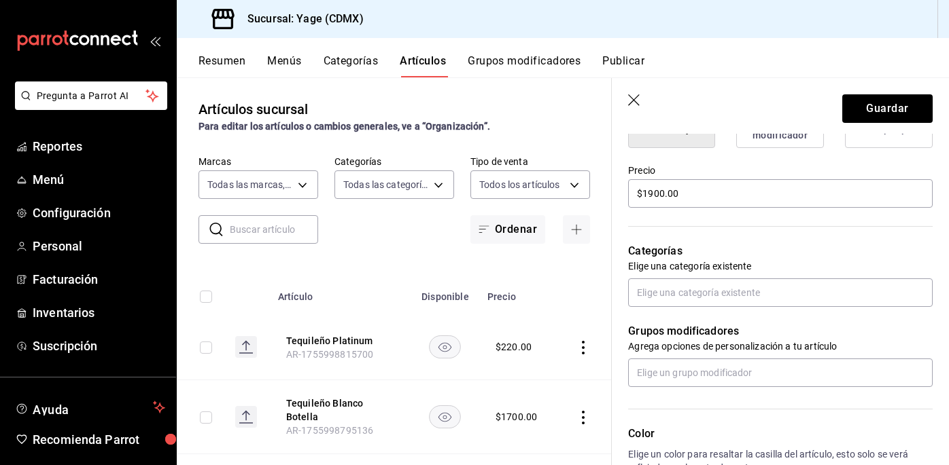
scroll to position [383, 0]
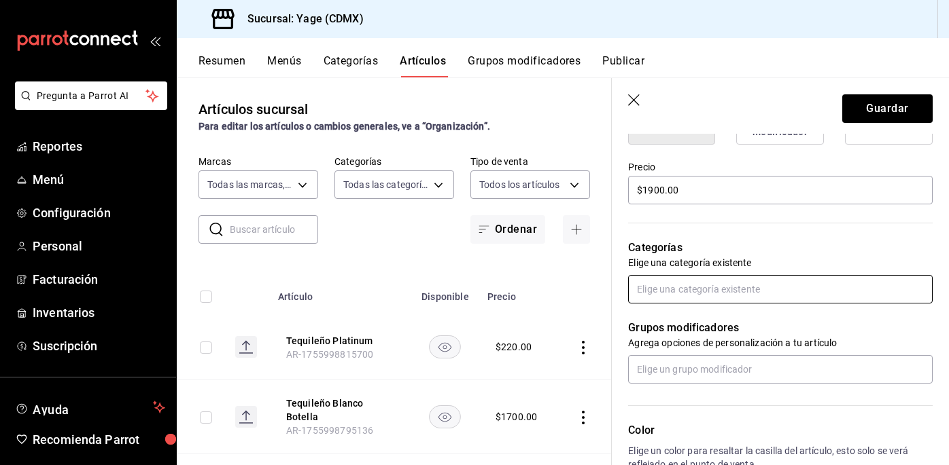
type input "Tequileño Platinum Botella"
click at [735, 293] on input "text" at bounding box center [780, 289] width 304 height 29
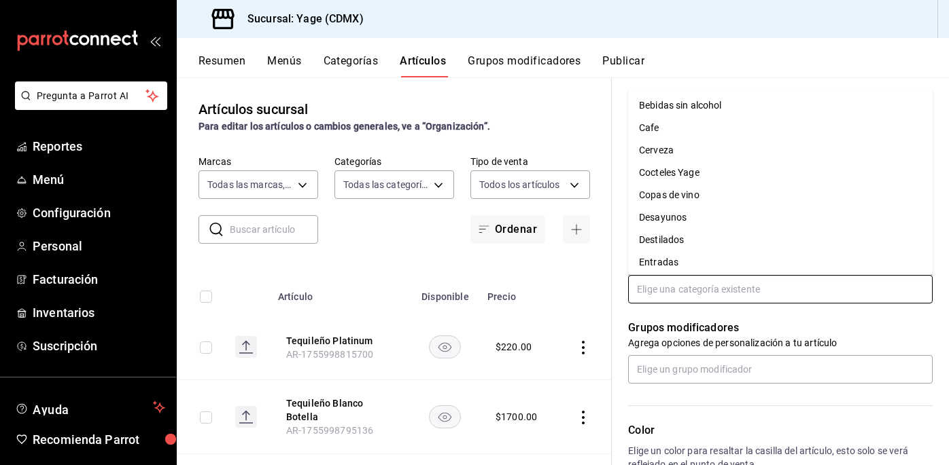
click at [684, 245] on li "Destilados" at bounding box center [780, 240] width 304 height 22
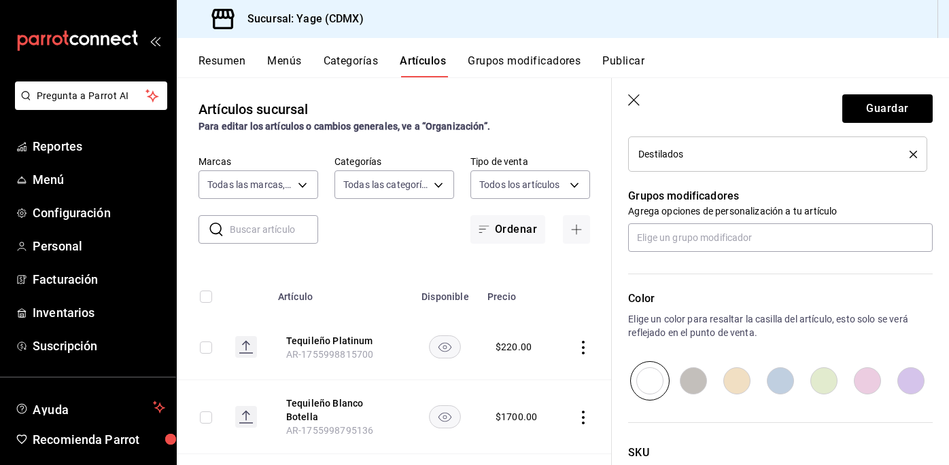
scroll to position [666, 0]
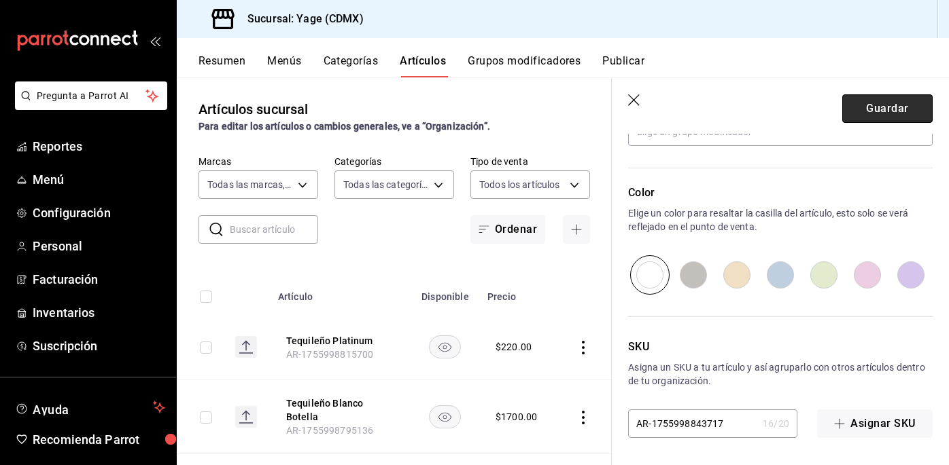
click at [898, 112] on button "Guardar" at bounding box center [887, 108] width 90 height 29
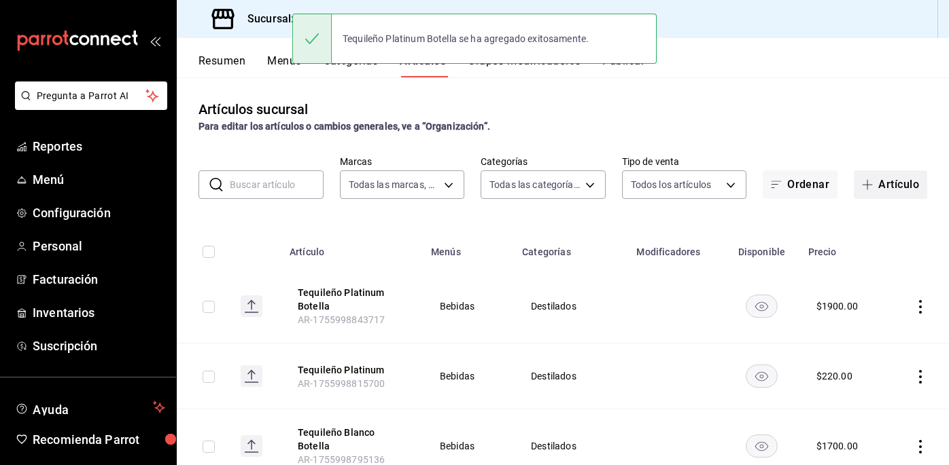
click at [886, 187] on button "Artículo" at bounding box center [889, 185] width 73 height 29
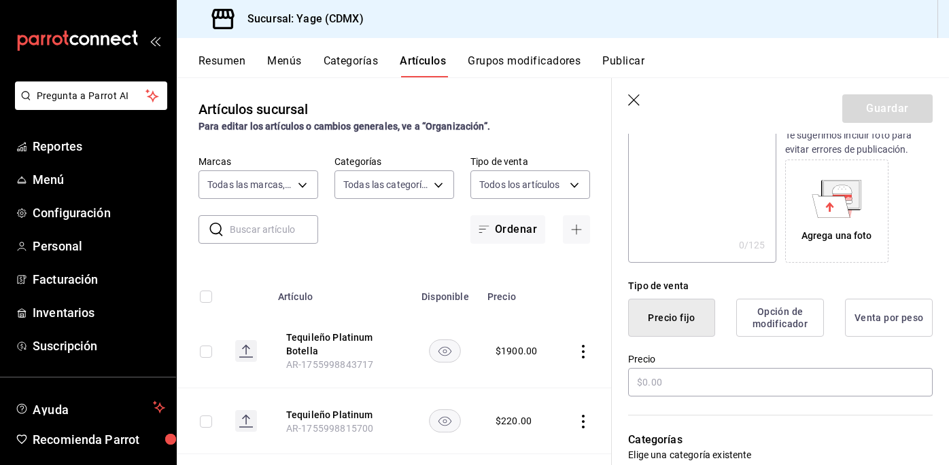
scroll to position [202, 0]
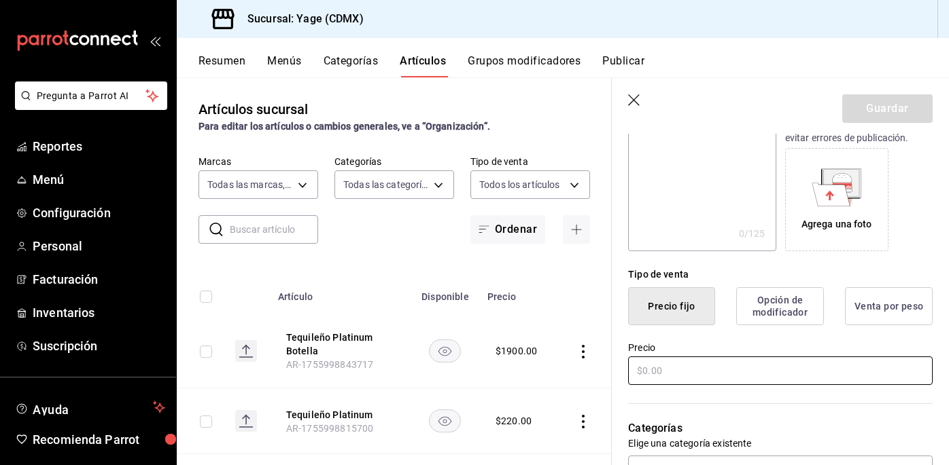
type input "Tequileño [PERSON_NAME]"
click at [698, 376] on input "text" at bounding box center [780, 371] width 304 height 29
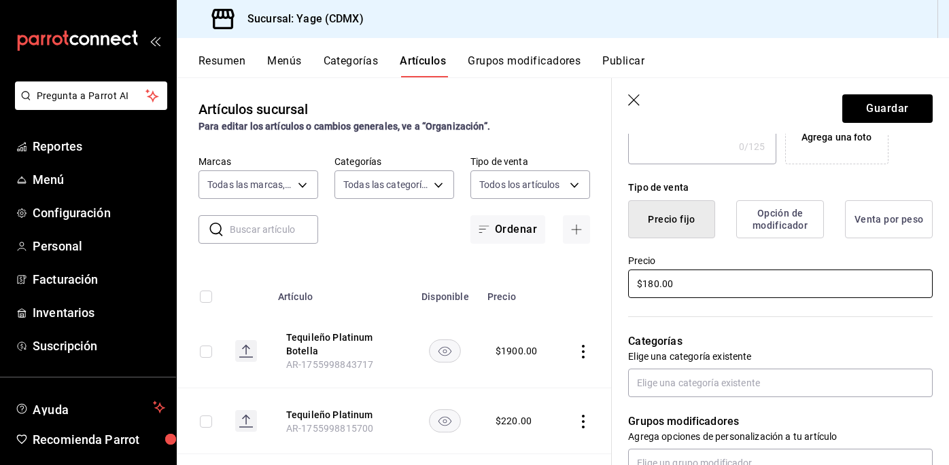
scroll to position [296, 0]
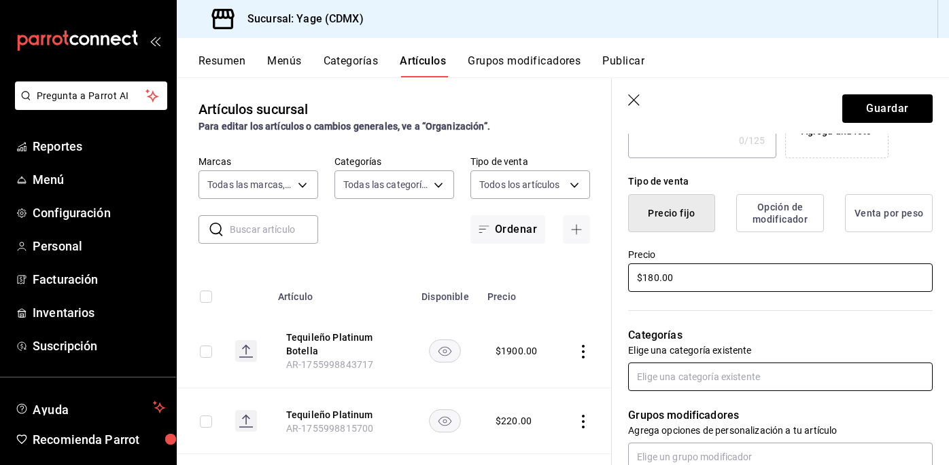
type input "$180.00"
click at [716, 372] on input "text" at bounding box center [780, 377] width 304 height 29
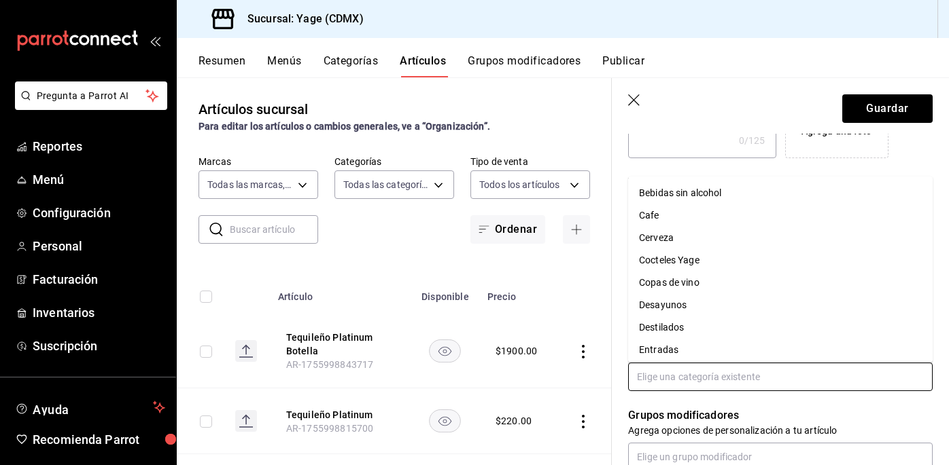
click at [684, 333] on li "Destilados" at bounding box center [780, 328] width 304 height 22
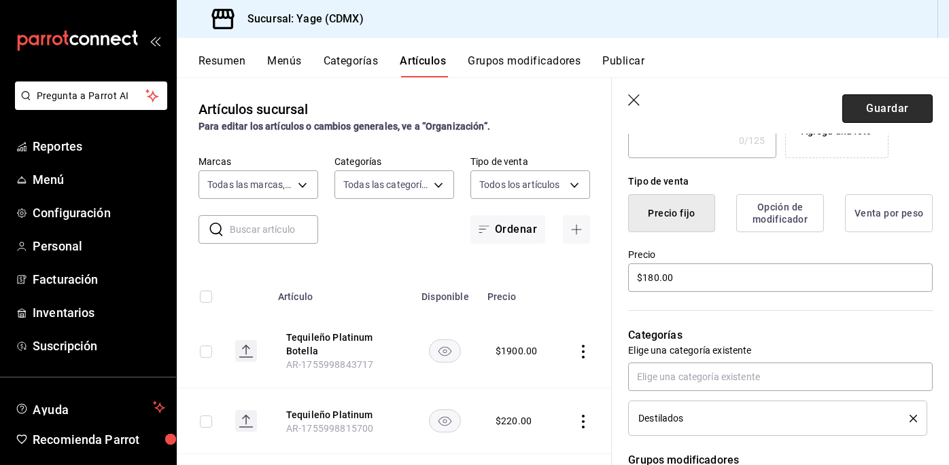
click at [889, 103] on button "Guardar" at bounding box center [887, 108] width 90 height 29
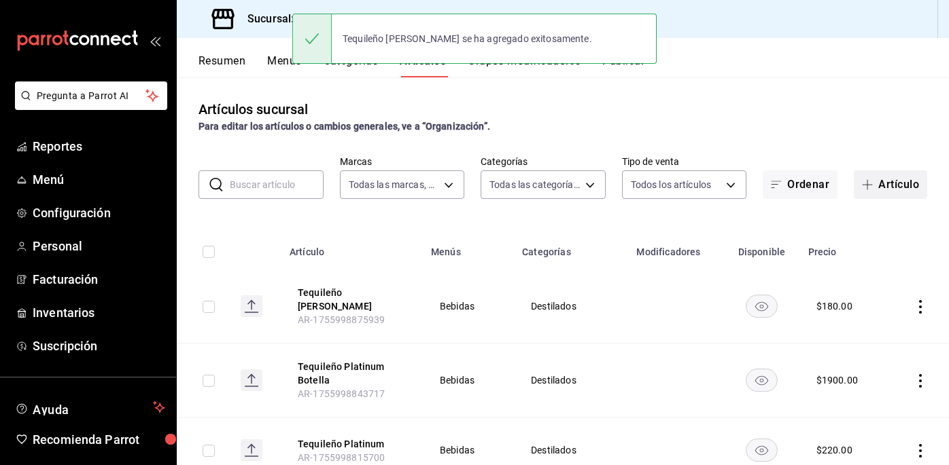
click at [877, 191] on button "Artículo" at bounding box center [889, 185] width 73 height 29
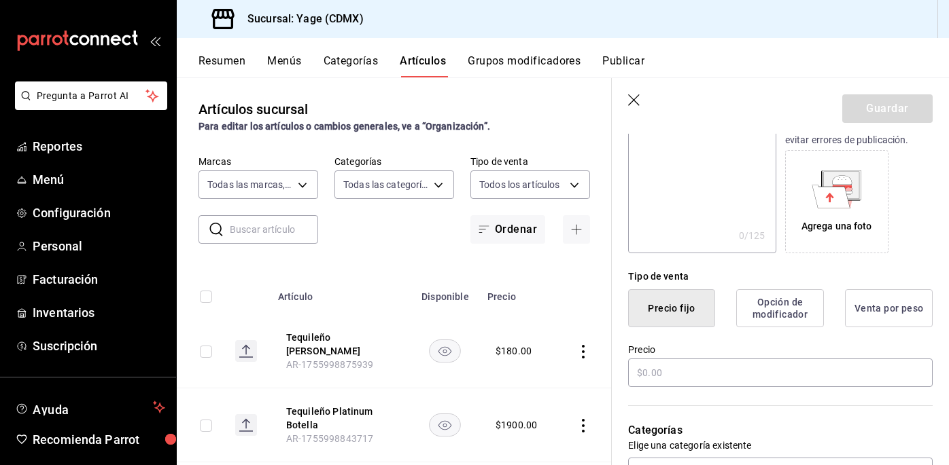
scroll to position [207, 0]
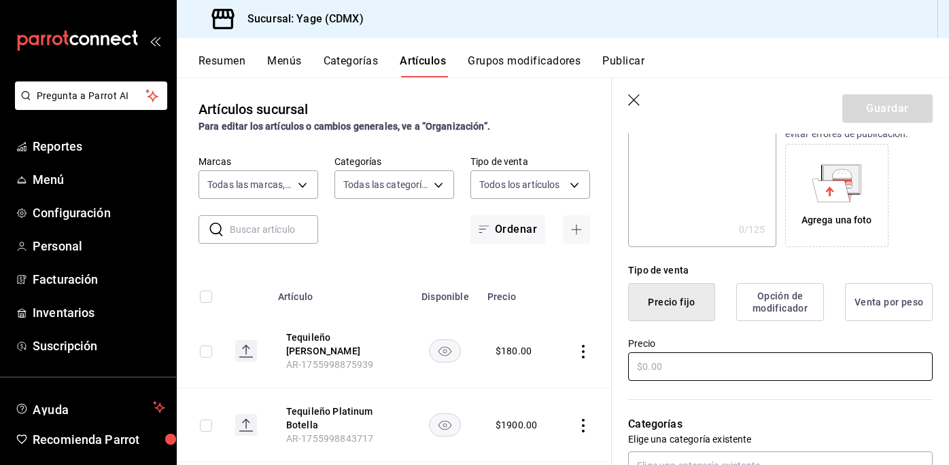
type input "Tequileño [MEDICAL_DATA][PERSON_NAME]"
click at [746, 368] on input "text" at bounding box center [780, 367] width 304 height 29
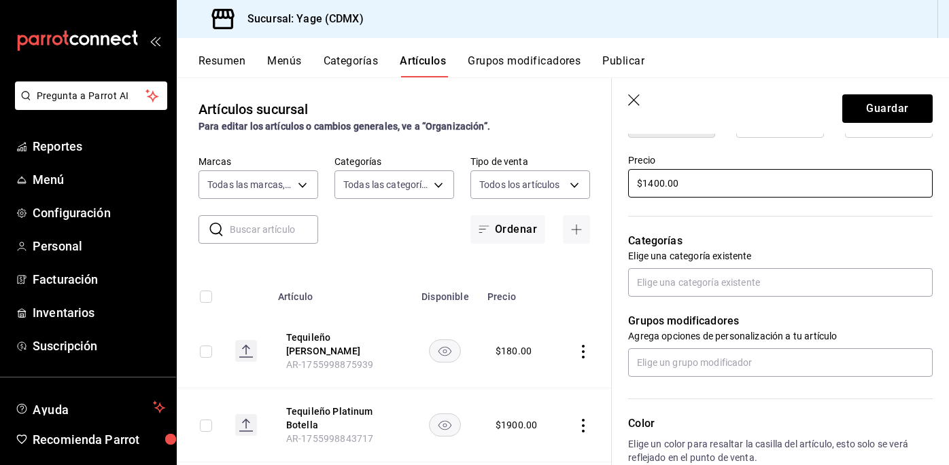
scroll to position [435, 0]
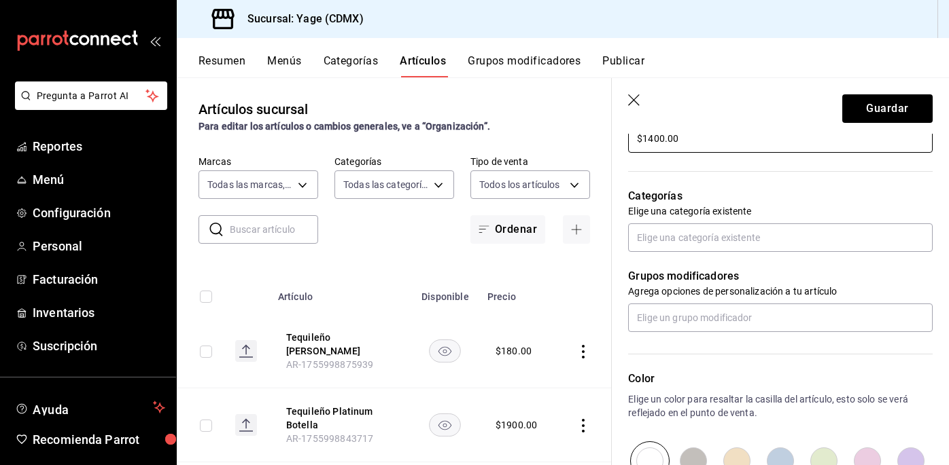
type input "$1400.00"
click at [719, 253] on div "Grupos modificadores Agrega opciones de personalización a tu artículo" at bounding box center [772, 292] width 321 height 80
click at [708, 224] on input "text" at bounding box center [780, 238] width 304 height 29
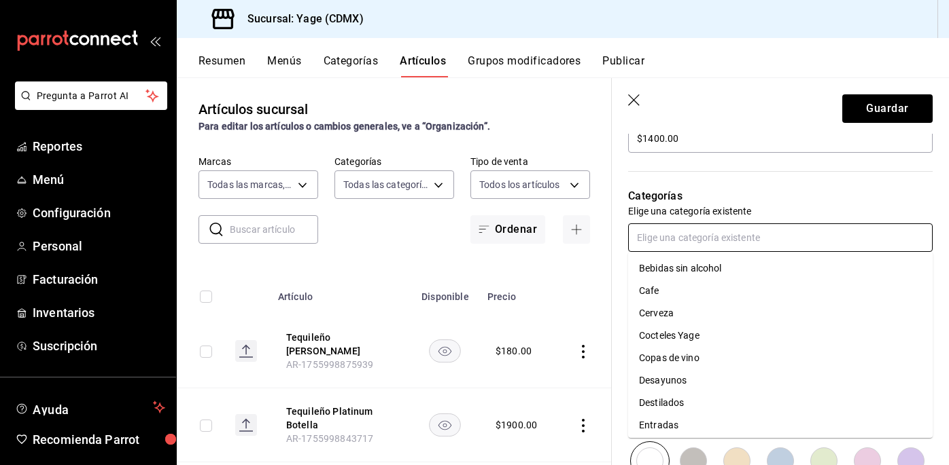
click at [669, 400] on li "Destilados" at bounding box center [780, 403] width 304 height 22
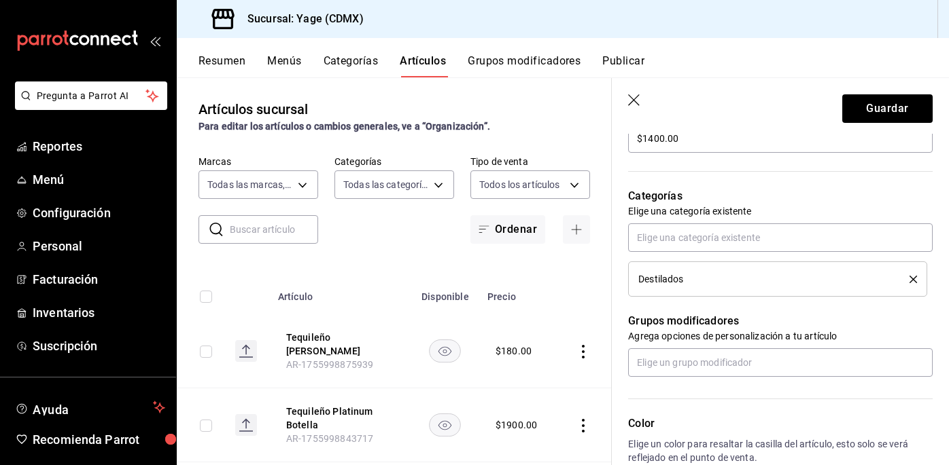
click at [895, 90] on header "Guardar" at bounding box center [780, 106] width 337 height 56
click at [889, 101] on button "Guardar" at bounding box center [887, 108] width 90 height 29
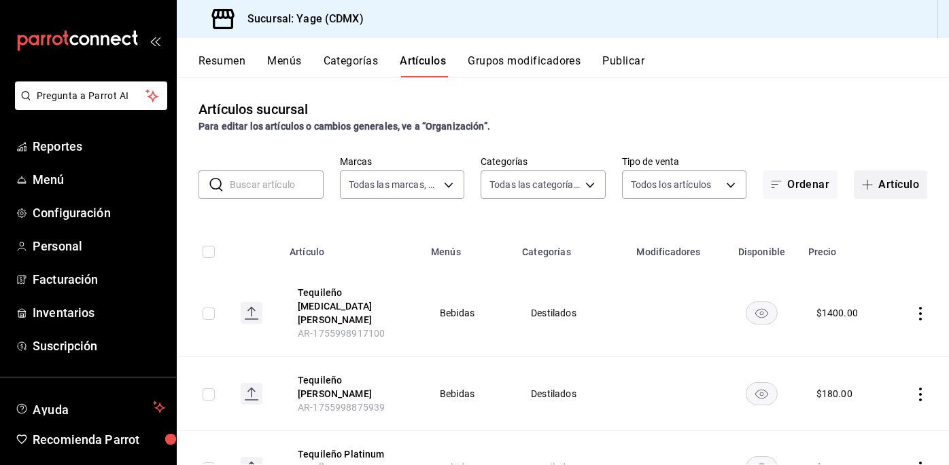
click at [890, 186] on button "Artículo" at bounding box center [889, 185] width 73 height 29
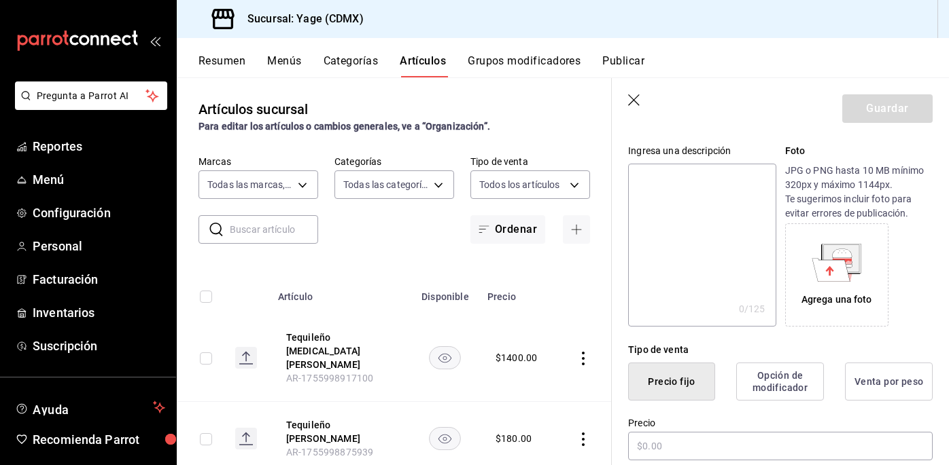
scroll to position [218, 0]
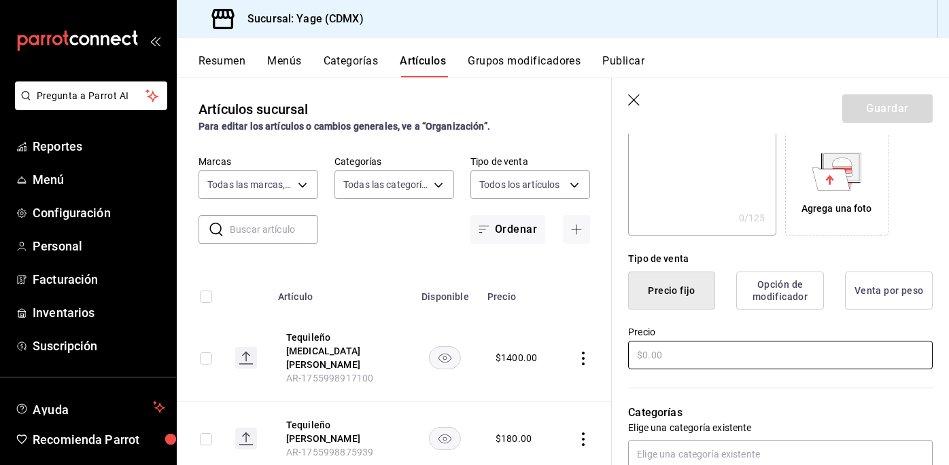
type input "Tequila Ocho Blanco"
click at [691, 359] on input "text" at bounding box center [780, 355] width 304 height 29
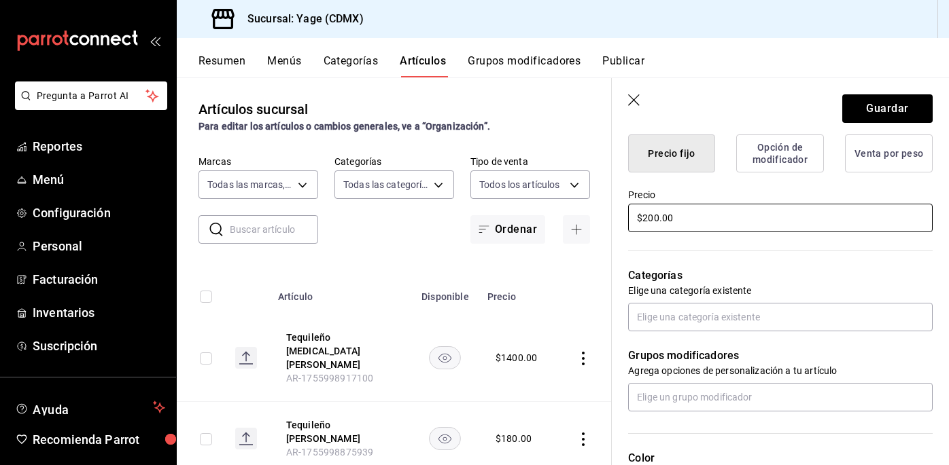
scroll to position [417, 0]
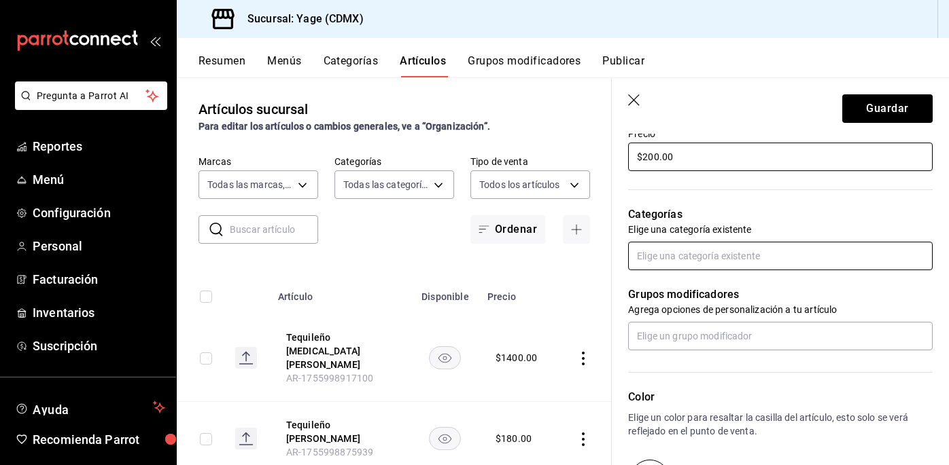
type input "$200.00"
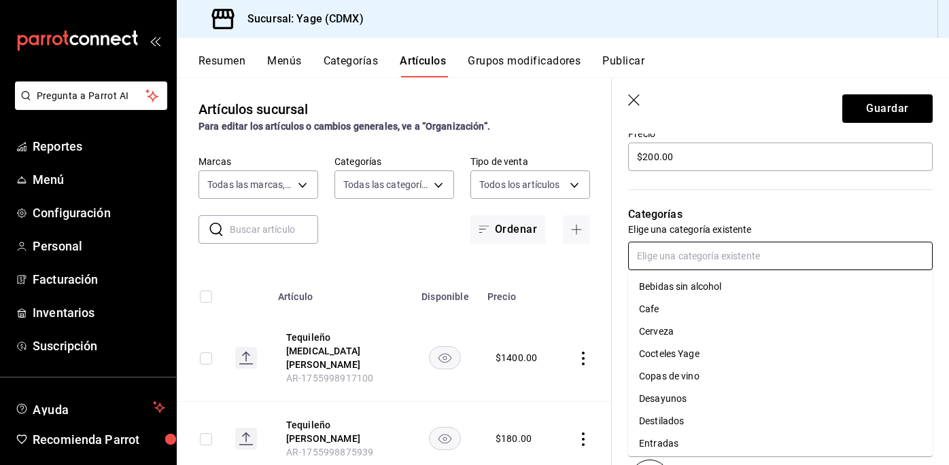
click at [673, 249] on input "text" at bounding box center [780, 256] width 304 height 29
click at [673, 420] on li "Destilados" at bounding box center [780, 421] width 304 height 22
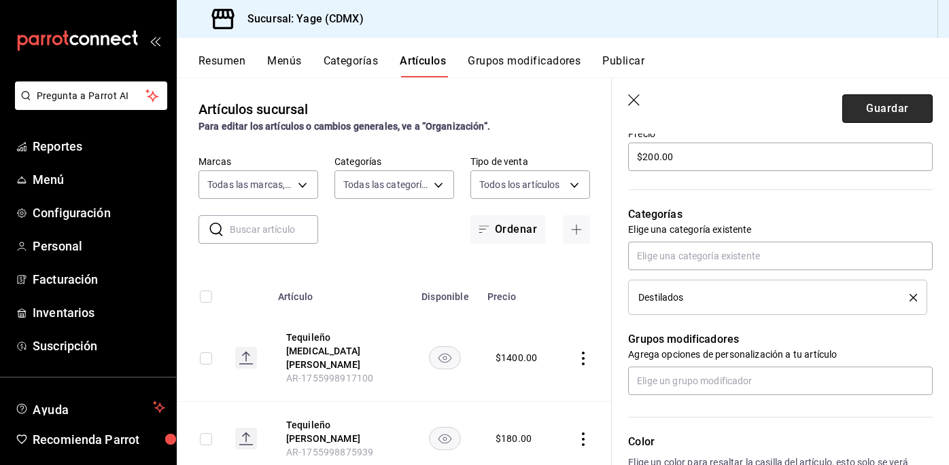
click at [878, 105] on button "Guardar" at bounding box center [887, 108] width 90 height 29
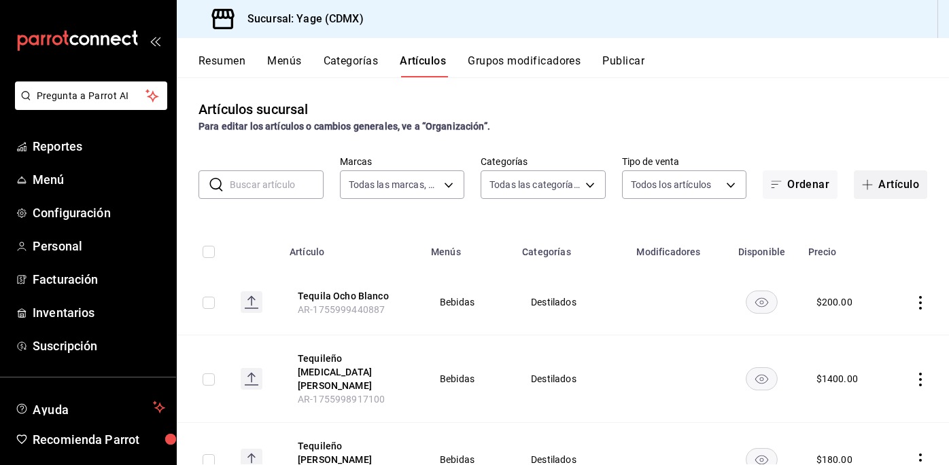
click at [874, 184] on span "button" at bounding box center [870, 184] width 16 height 11
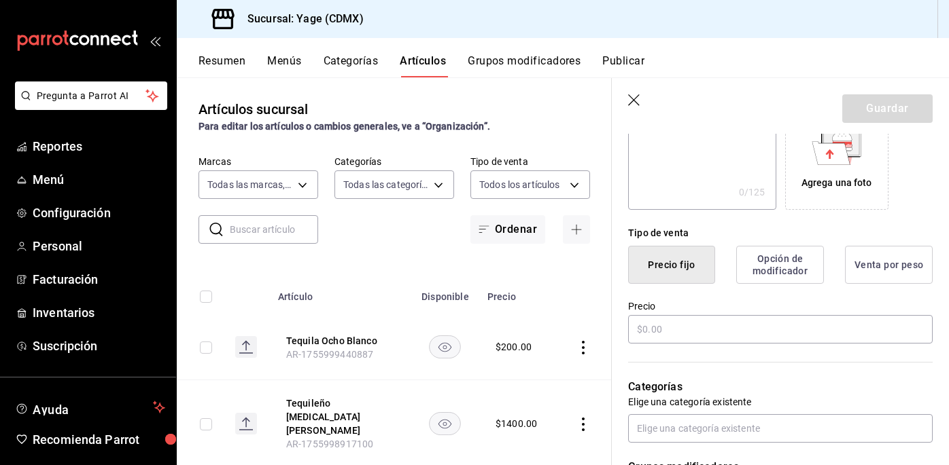
scroll to position [246, 0]
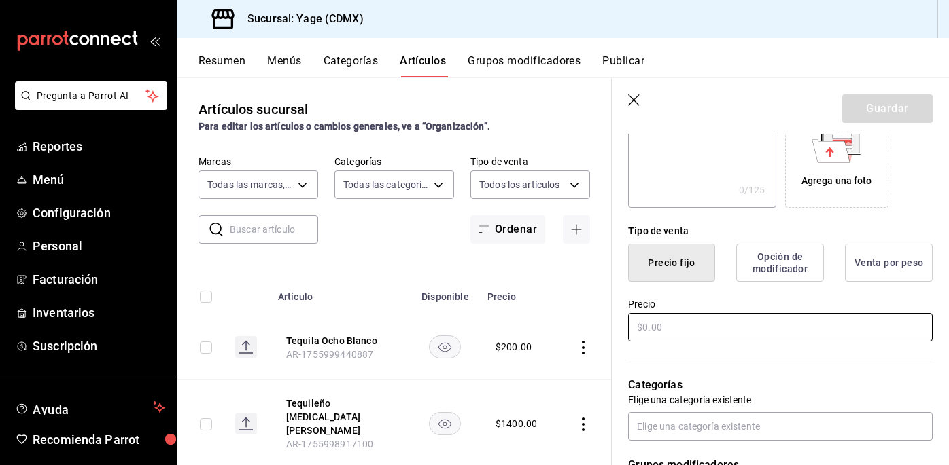
type input "Tequila Ocho Blanco Botella"
click at [703, 329] on input "text" at bounding box center [780, 327] width 304 height 29
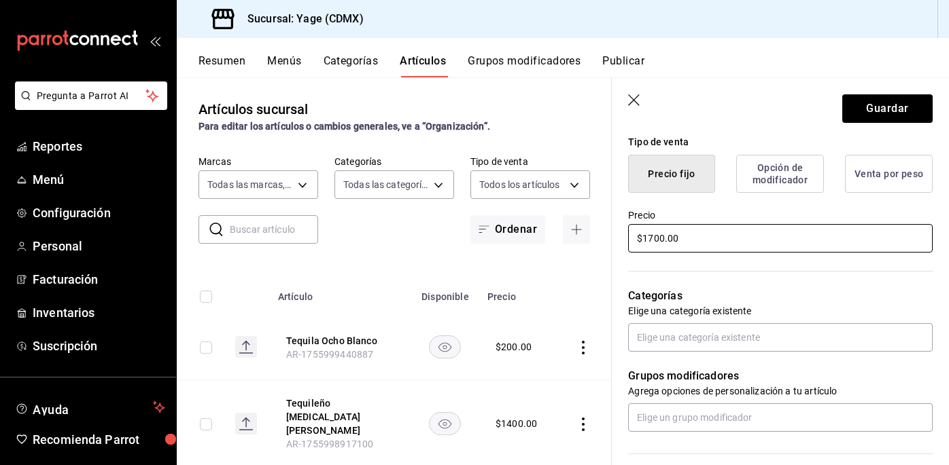
scroll to position [337, 0]
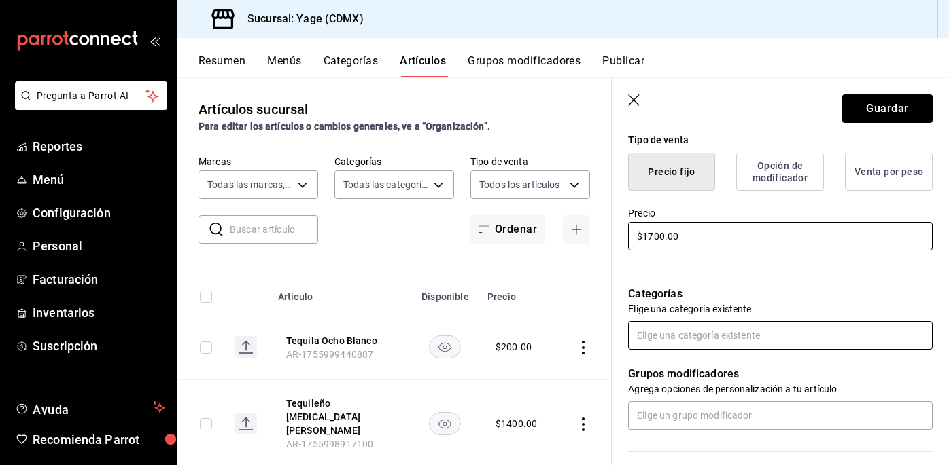
type input "$1700.00"
click at [752, 331] on input "text" at bounding box center [780, 335] width 304 height 29
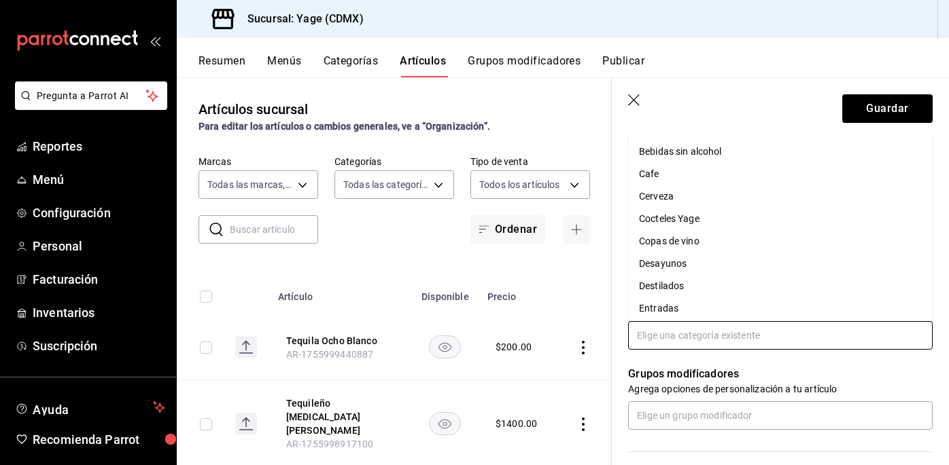
click at [706, 281] on li "Destilados" at bounding box center [780, 286] width 304 height 22
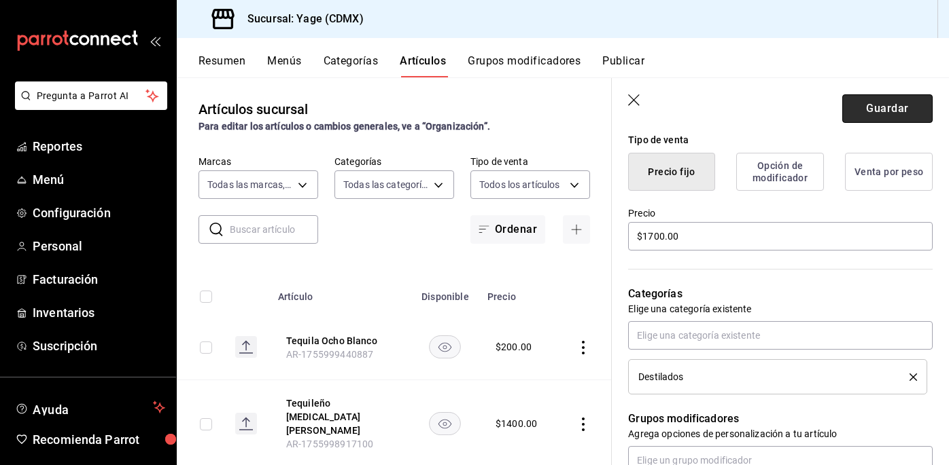
click at [899, 107] on button "Guardar" at bounding box center [887, 108] width 90 height 29
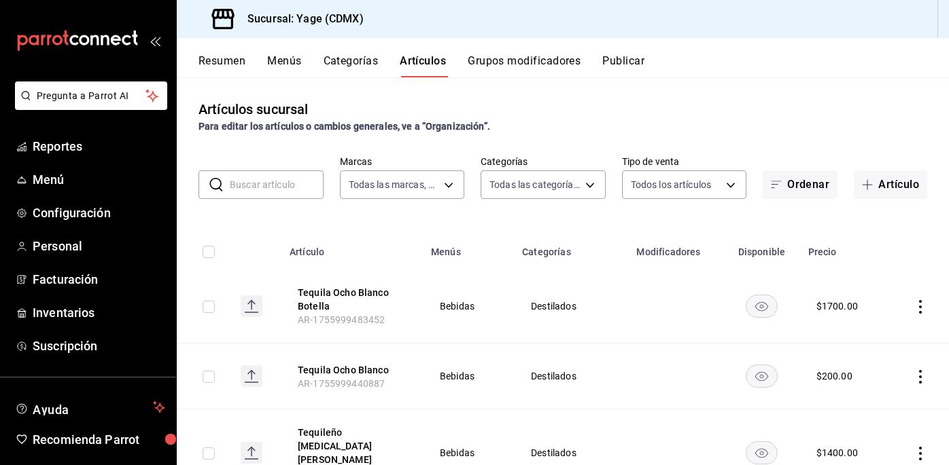
click at [78, 46] on icon "mailbox folders" at bounding box center [77, 41] width 122 height 20
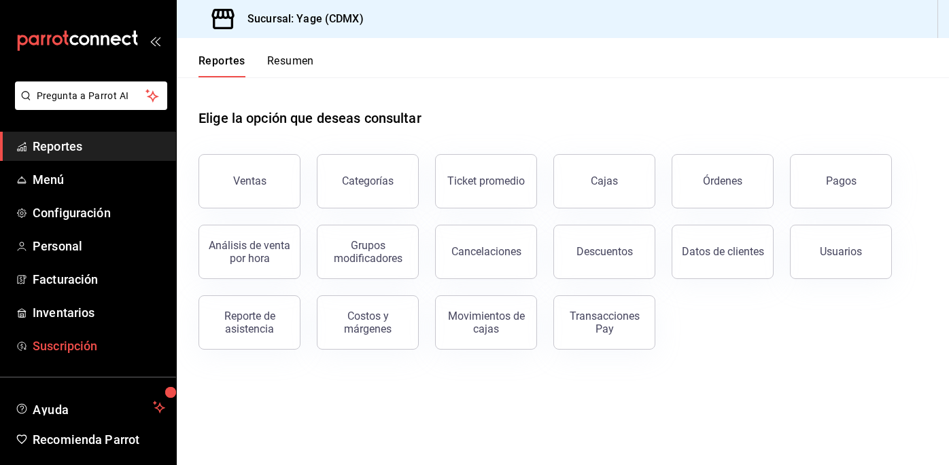
scroll to position [47, 0]
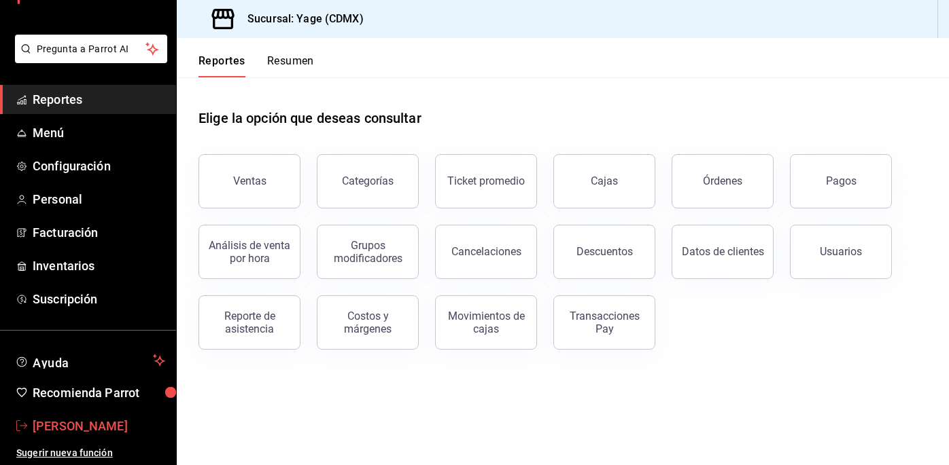
click at [73, 427] on span "[PERSON_NAME]" at bounding box center [99, 426] width 133 height 18
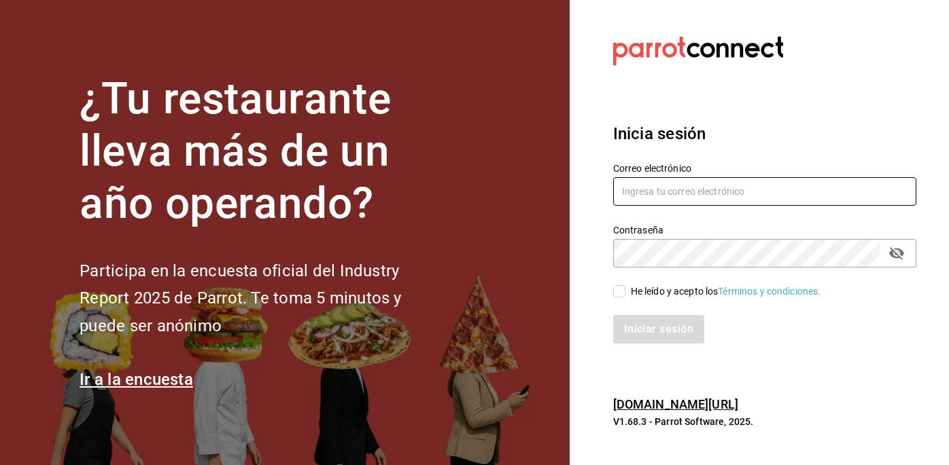
click at [660, 184] on input "text" at bounding box center [764, 191] width 303 height 29
click at [721, 198] on input "text" at bounding box center [764, 191] width 303 height 29
type input "melissacotalopez@gmail.com"
click at [620, 289] on input "He leído y acepto los Términos y condiciones." at bounding box center [619, 291] width 12 height 12
checkbox input "true"
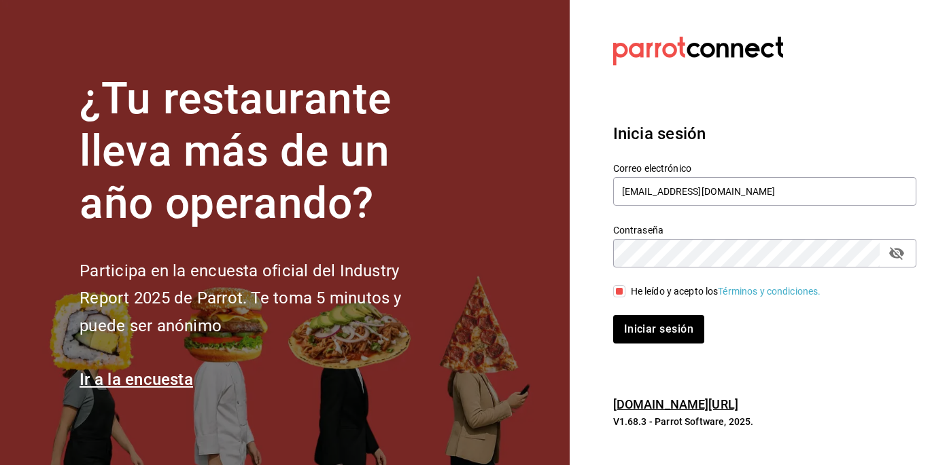
click at [639, 347] on div "Inicia sesión Correo electrónico melissacotalopez@gmail.com Contraseña Contrase…" at bounding box center [764, 232] width 303 height 255
click at [641, 319] on button "Iniciar sesión" at bounding box center [659, 329] width 92 height 29
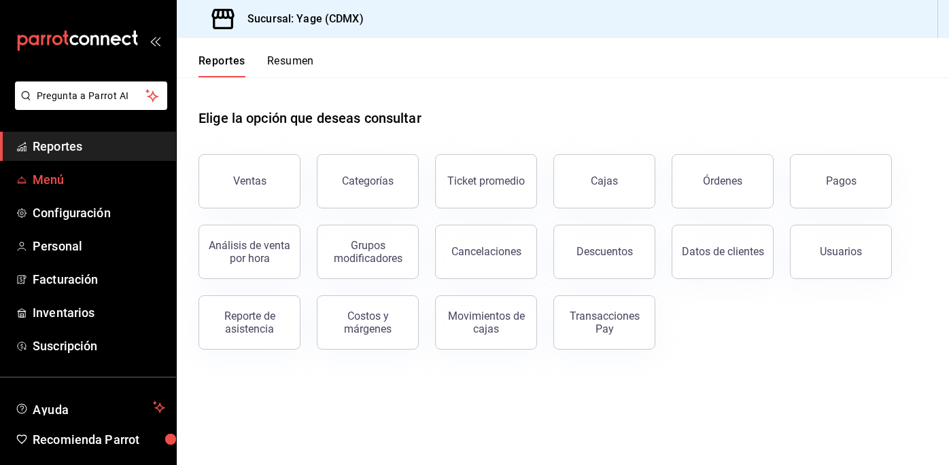
click at [46, 179] on span "Menú" at bounding box center [99, 180] width 133 height 18
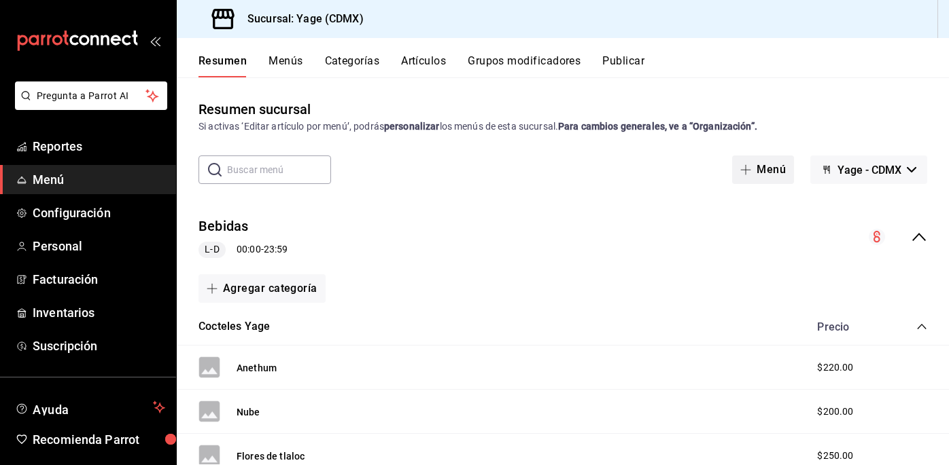
click at [774, 164] on button "Menú" at bounding box center [763, 170] width 62 height 29
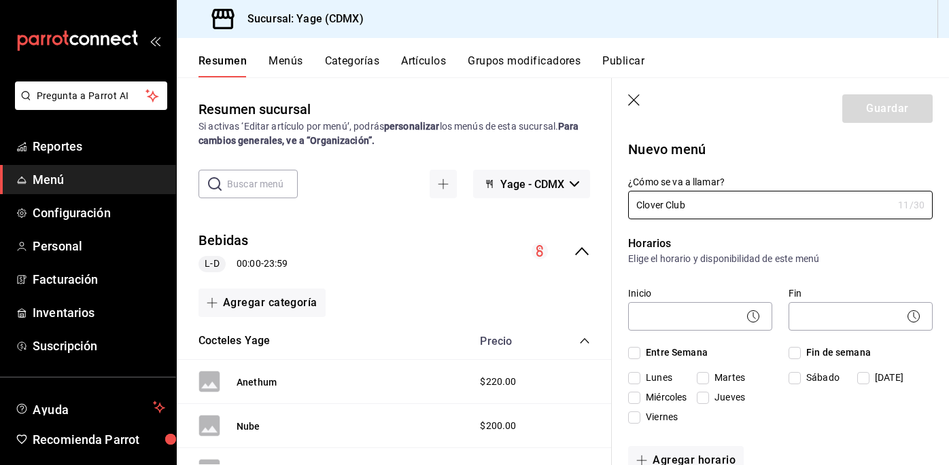
type input "Clover Club"
click at [627, 96] on header "Guardar" at bounding box center [780, 106] width 337 height 56
click at [633, 96] on icon "button" at bounding box center [635, 101] width 14 height 14
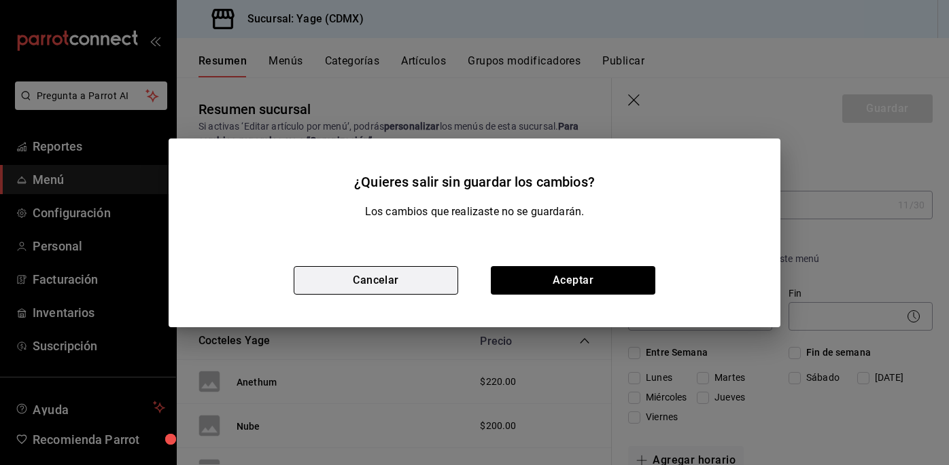
click at [367, 274] on button "Cancelar" at bounding box center [376, 280] width 164 height 29
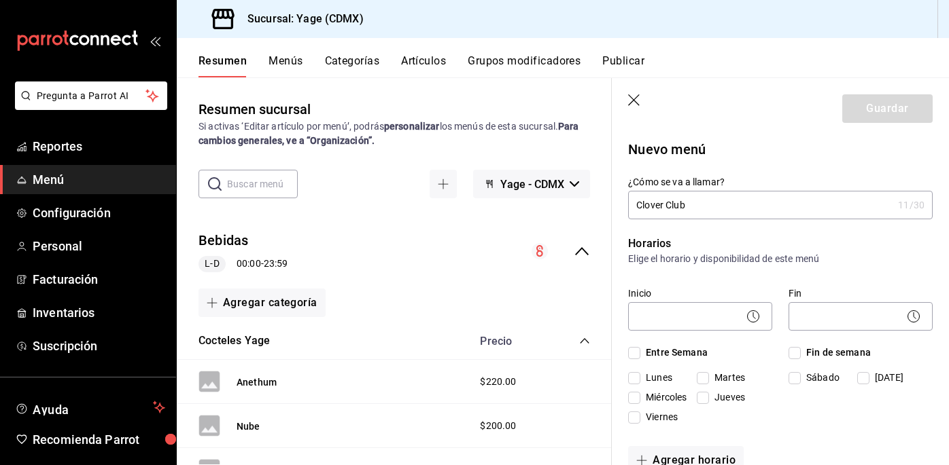
click at [429, 58] on button "Artículos" at bounding box center [423, 65] width 45 height 23
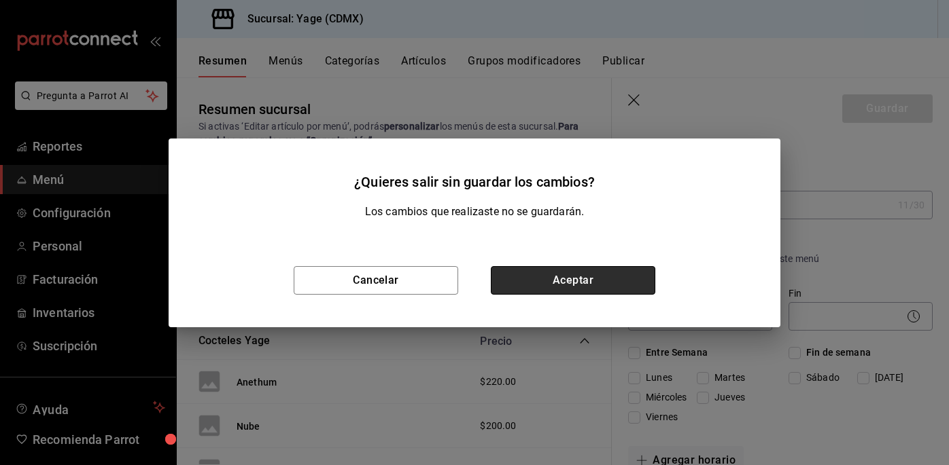
click at [559, 272] on button "Aceptar" at bounding box center [573, 280] width 164 height 29
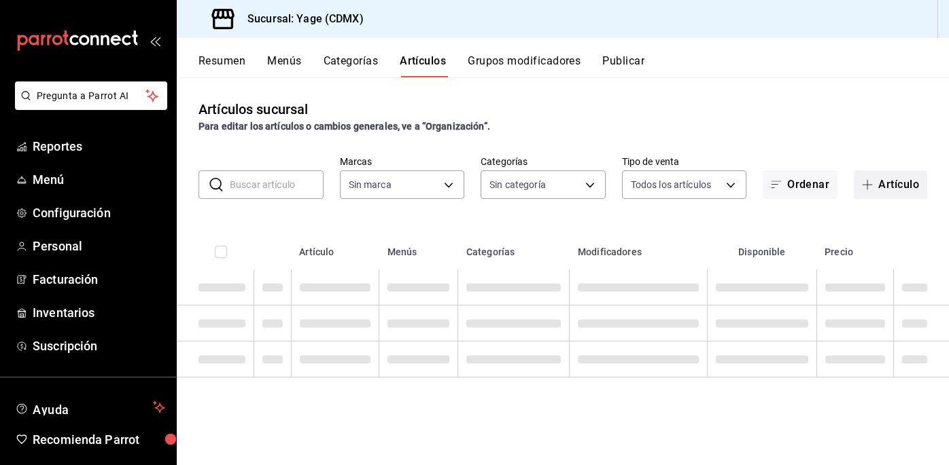
click at [863, 181] on icon "button" at bounding box center [867, 184] width 11 height 11
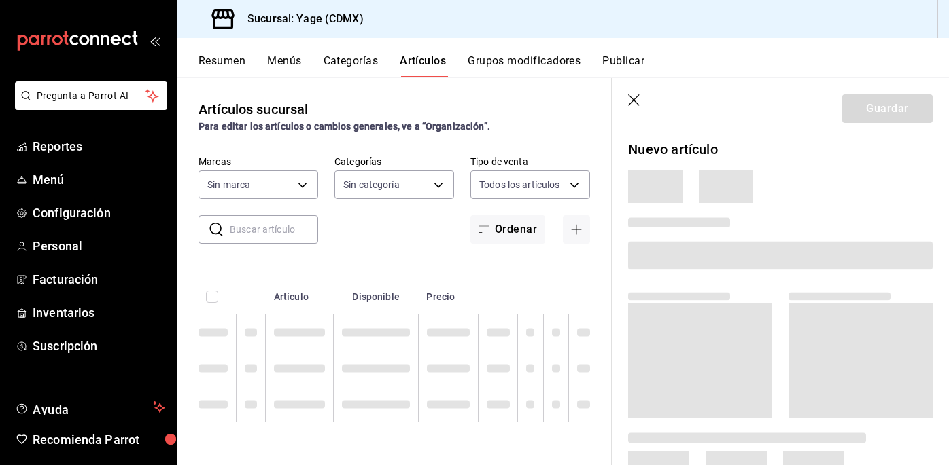
type input "06cb0a64-8285-4c72-99c3-503af89b09b3"
type input "17d59858-184d-4a7d-ae1b-e5b9eb919c5d,bf2a3964-9f92-42fc-affa-eb7e7fc6ae66,e9ba8…"
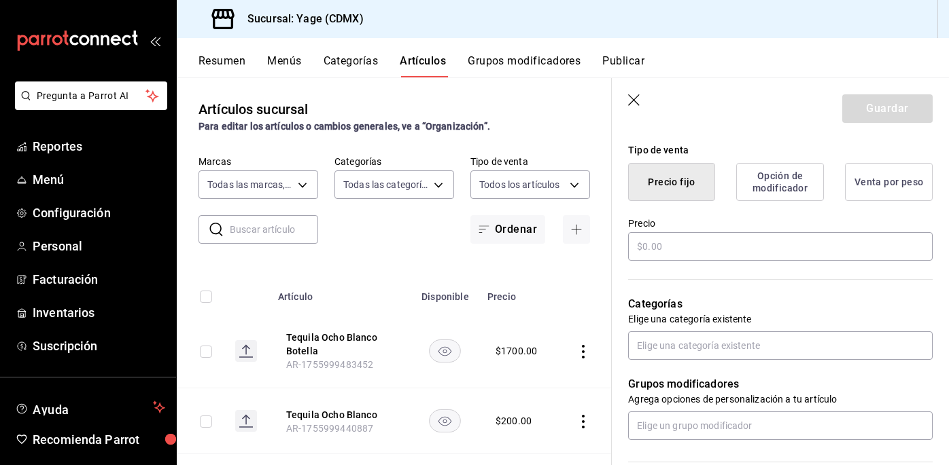
scroll to position [328, 0]
type input "Clover Club"
click at [734, 250] on input "text" at bounding box center [780, 246] width 304 height 29
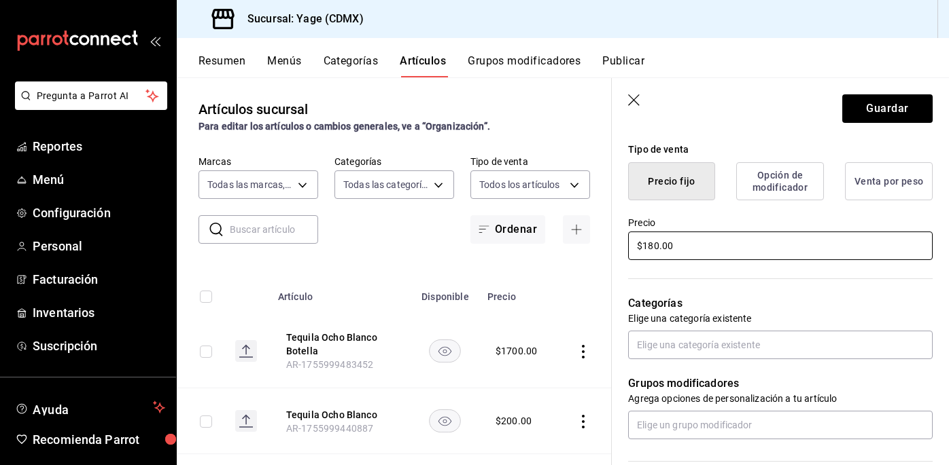
scroll to position [418, 0]
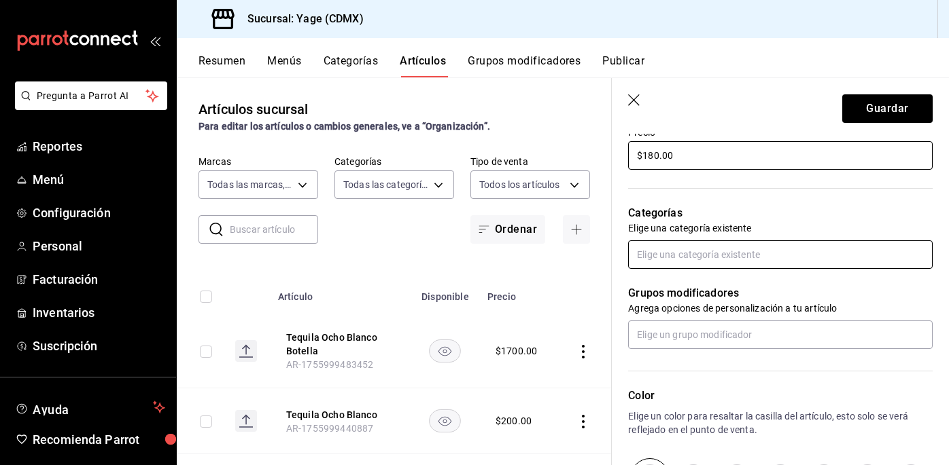
type input "$180.00"
click at [706, 257] on input "text" at bounding box center [780, 255] width 304 height 29
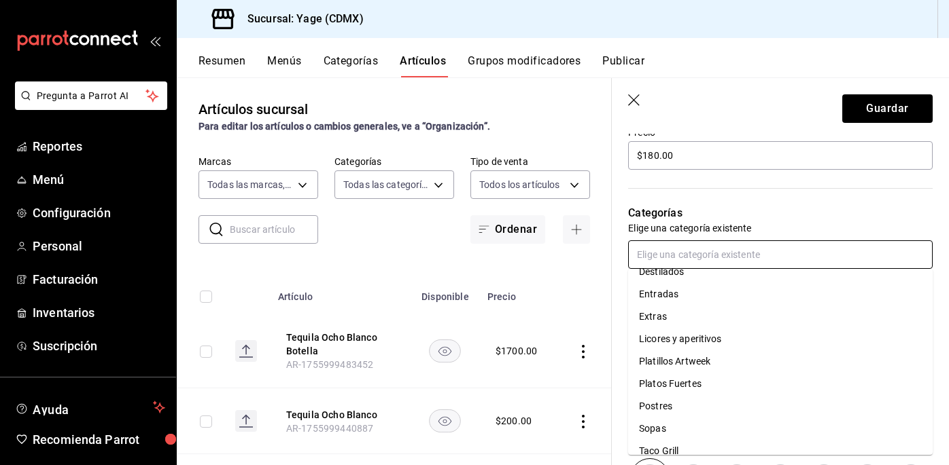
scroll to position [0, 0]
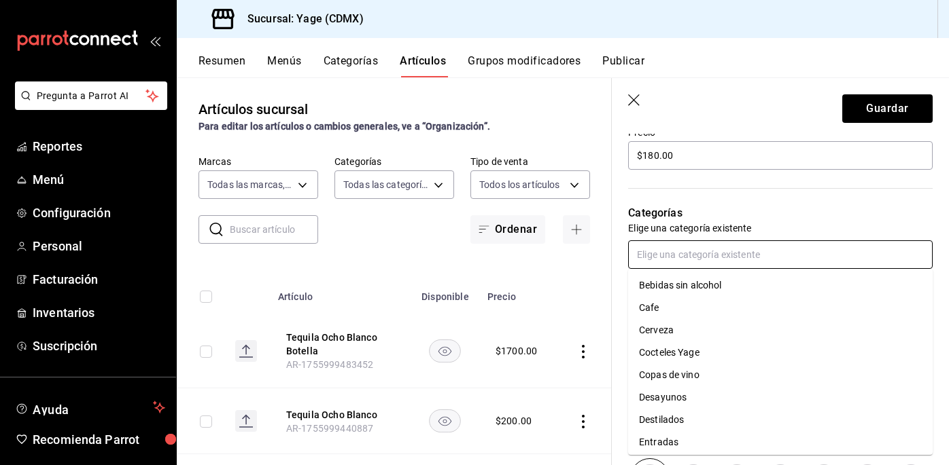
click at [672, 355] on li "Cocteles Yage" at bounding box center [780, 353] width 304 height 22
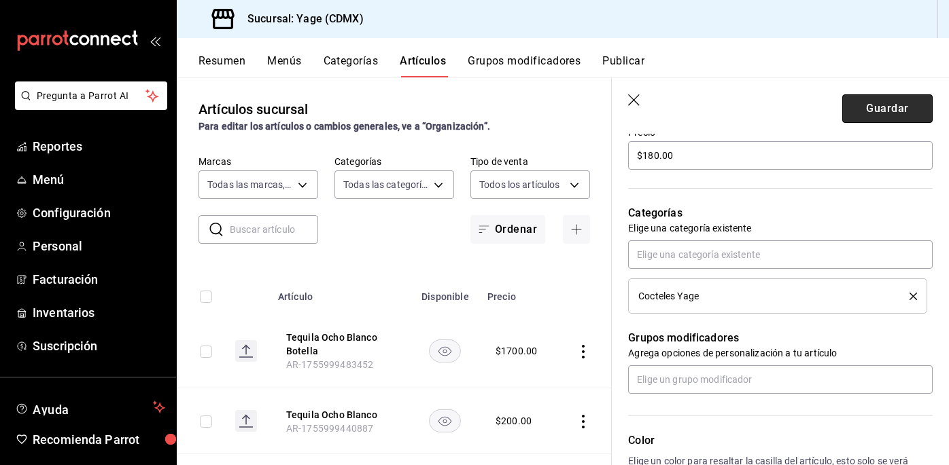
click at [898, 99] on button "Guardar" at bounding box center [887, 108] width 90 height 29
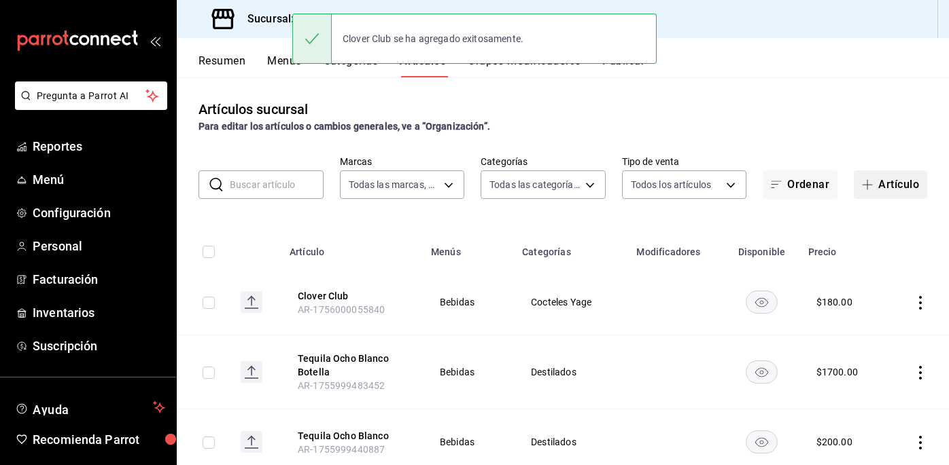
click at [894, 187] on button "Artículo" at bounding box center [889, 185] width 73 height 29
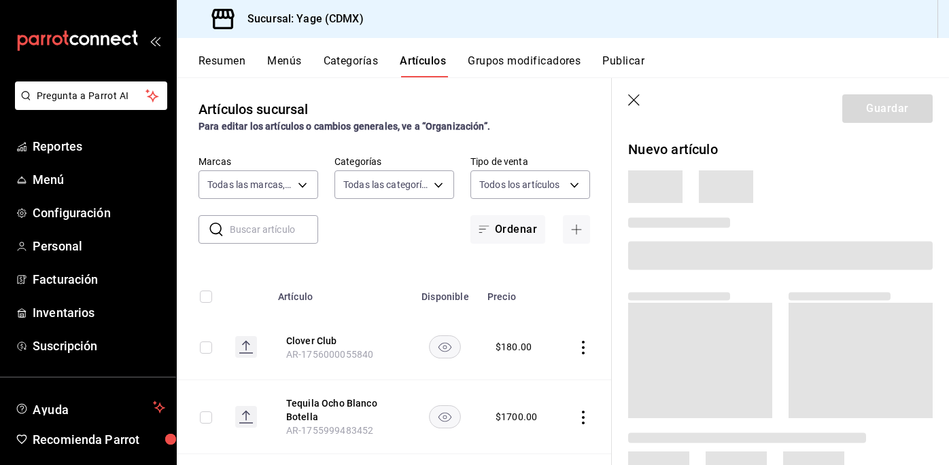
click at [680, 251] on span at bounding box center [780, 255] width 304 height 29
click at [636, 100] on icon "button" at bounding box center [635, 101] width 14 height 14
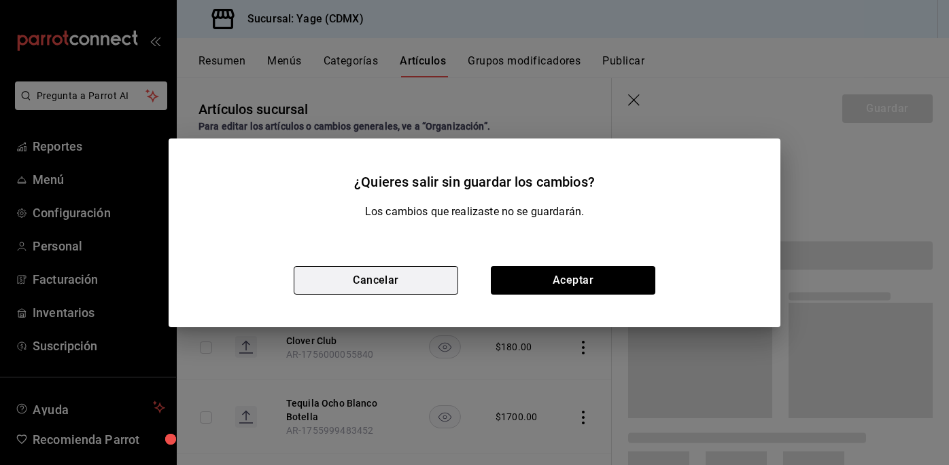
click at [417, 289] on button "Cancelar" at bounding box center [376, 280] width 164 height 29
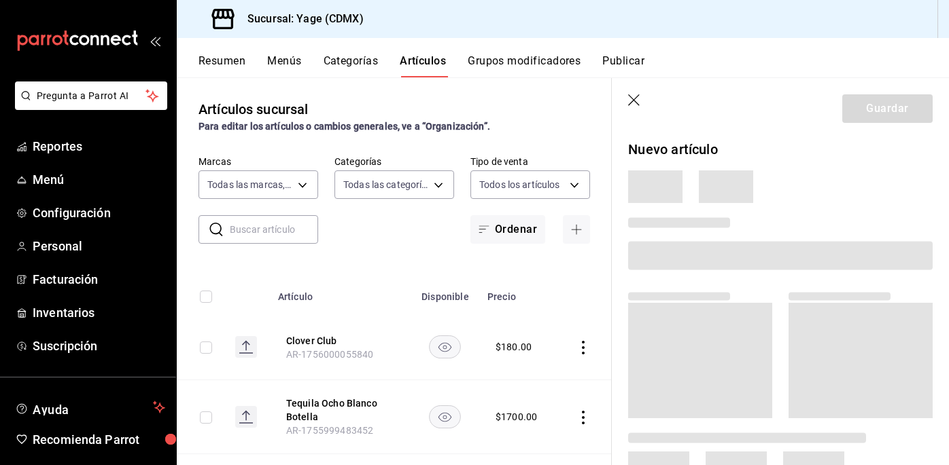
click at [637, 94] on header "Guardar" at bounding box center [780, 106] width 337 height 56
click at [636, 98] on icon "button" at bounding box center [635, 101] width 14 height 14
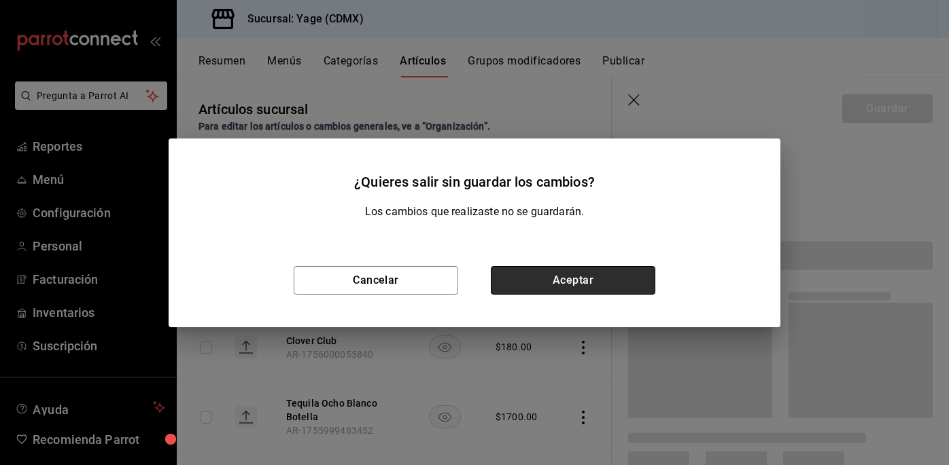
click at [600, 283] on button "Aceptar" at bounding box center [573, 280] width 164 height 29
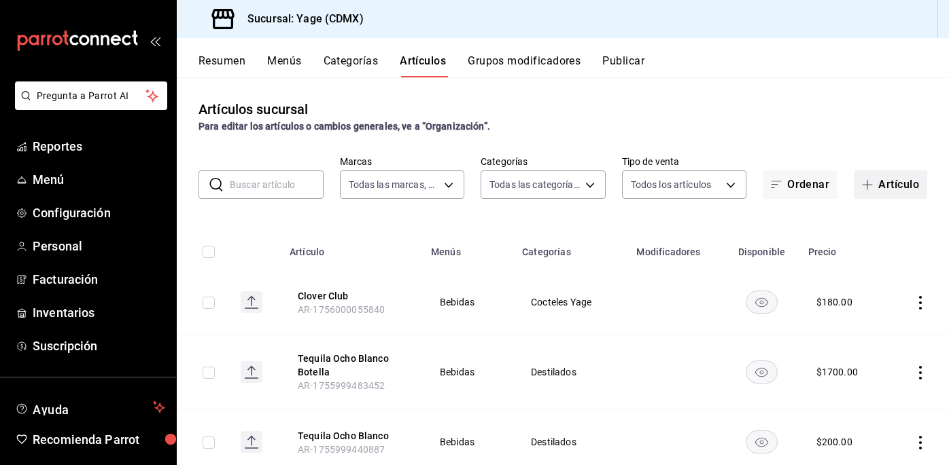
click at [915, 178] on button "Artículo" at bounding box center [889, 185] width 73 height 29
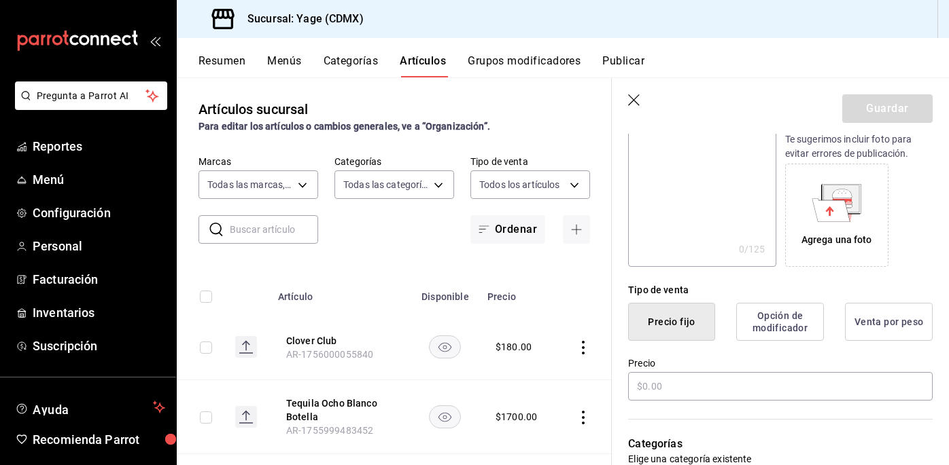
scroll to position [228, 0]
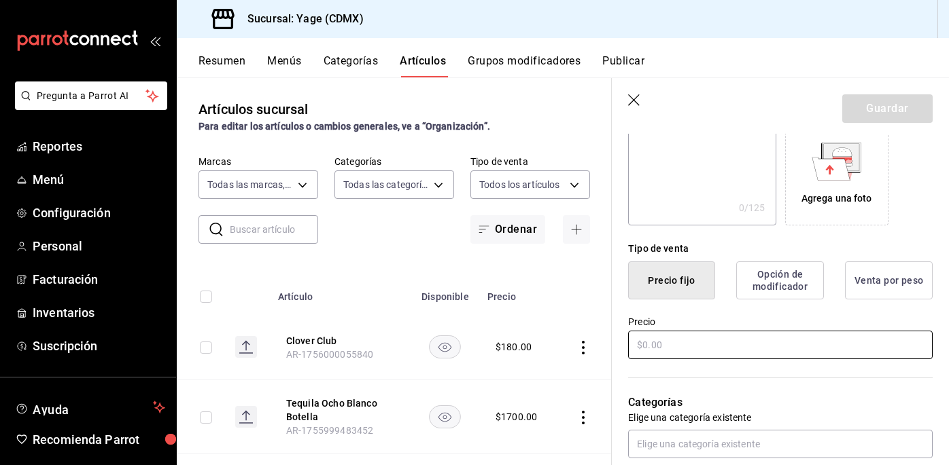
type input "Bulldog"
click at [665, 354] on input "text" at bounding box center [780, 345] width 304 height 29
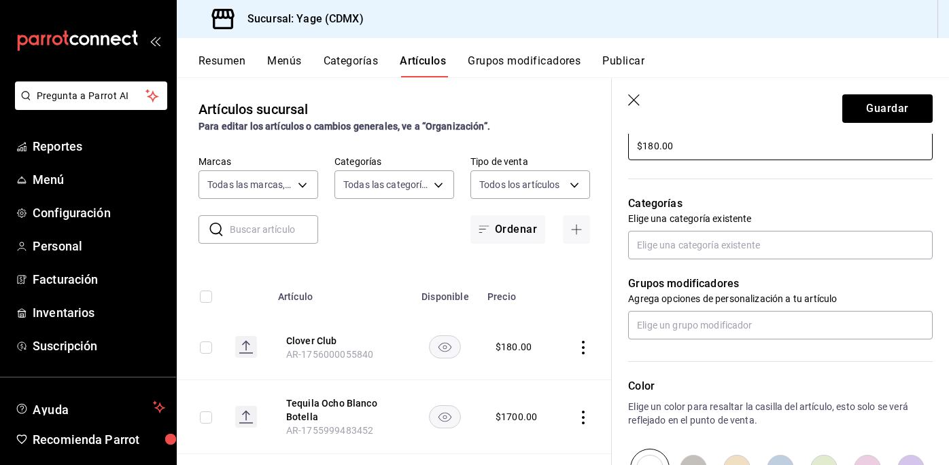
scroll to position [443, 0]
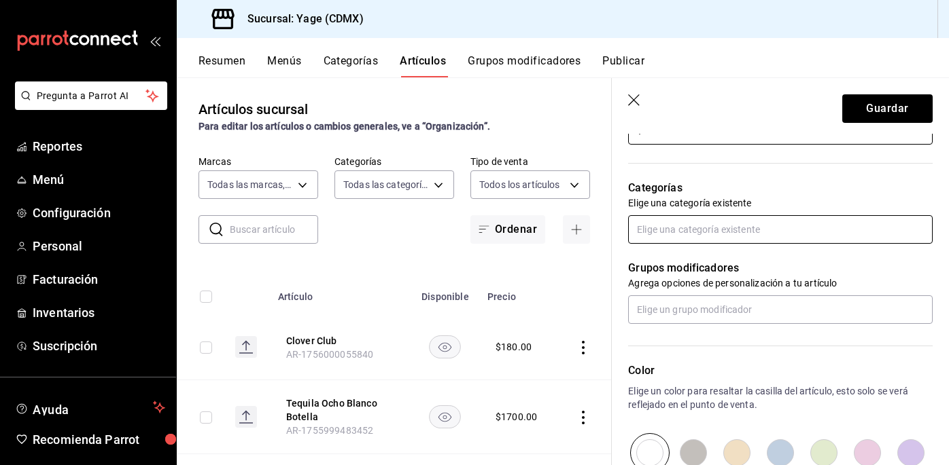
type input "$180.00"
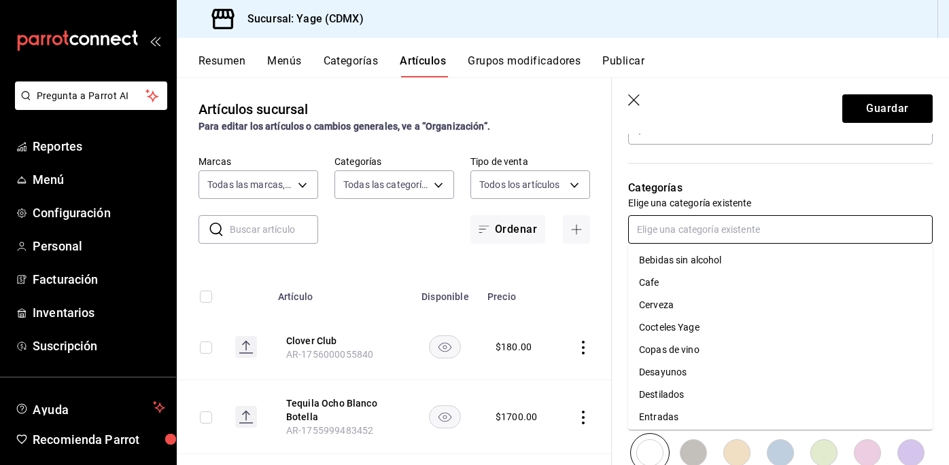
click at [703, 230] on input "text" at bounding box center [780, 229] width 304 height 29
click at [673, 400] on li "Destilados" at bounding box center [780, 395] width 304 height 22
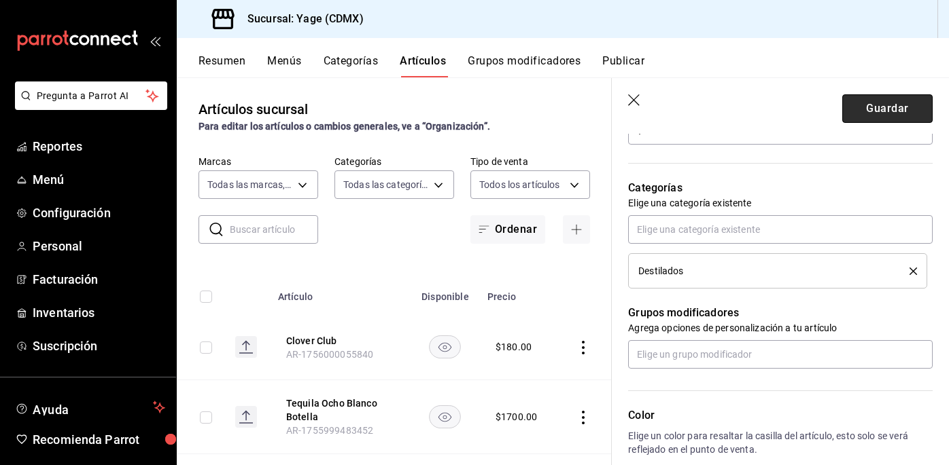
click at [884, 107] on button "Guardar" at bounding box center [887, 108] width 90 height 29
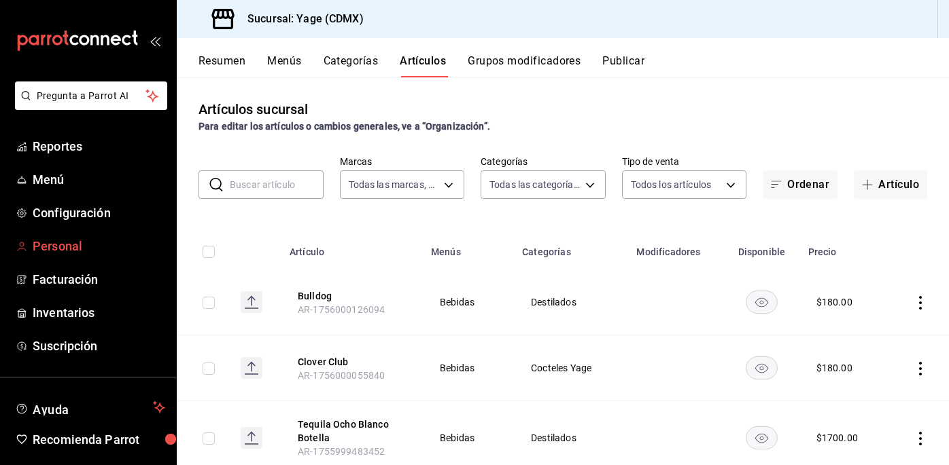
scroll to position [47, 0]
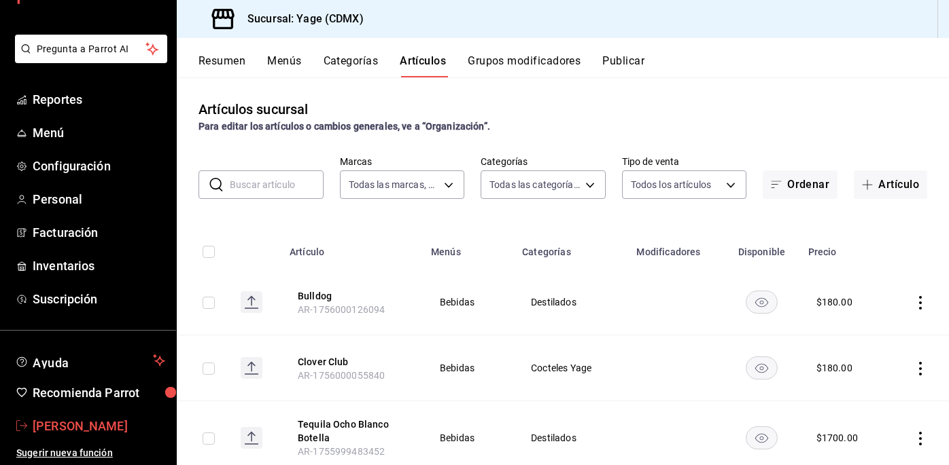
click at [71, 427] on span "[PERSON_NAME]" at bounding box center [99, 426] width 133 height 18
